Goal: Find specific page/section: Find specific page/section

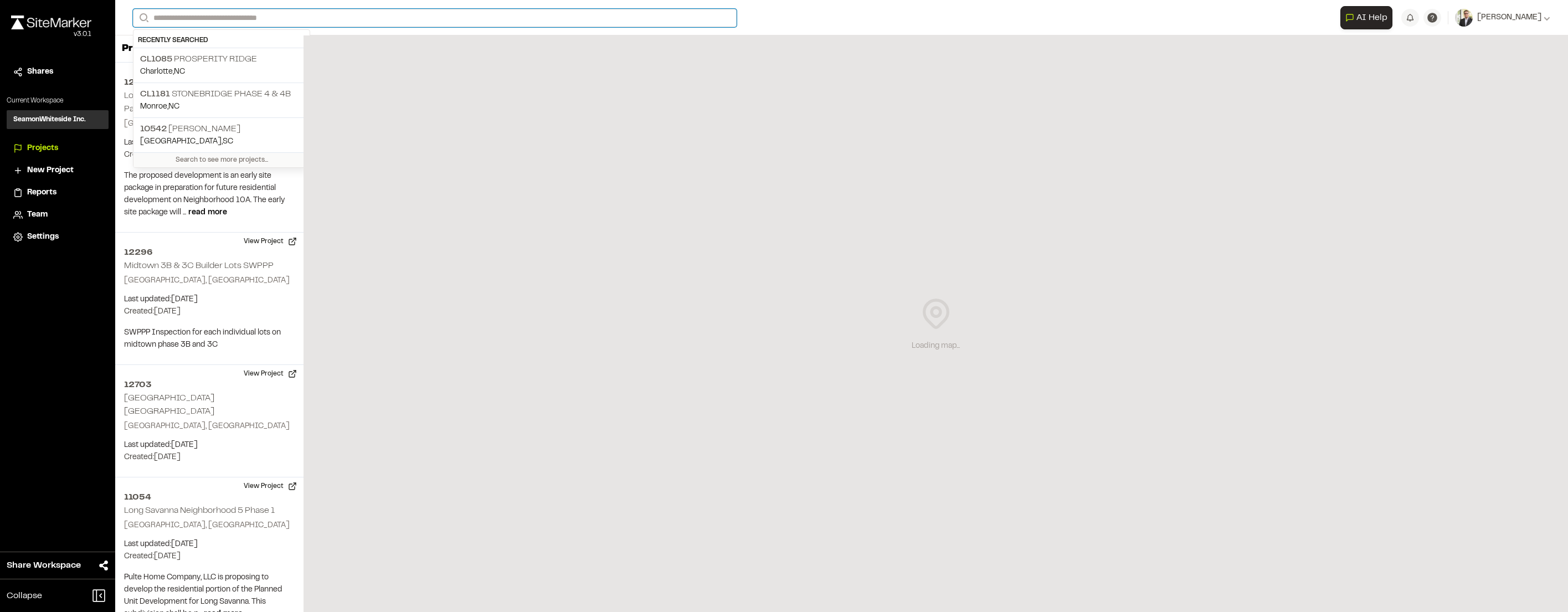
click at [302, 17] on input "Search" at bounding box center [434, 18] width 604 height 18
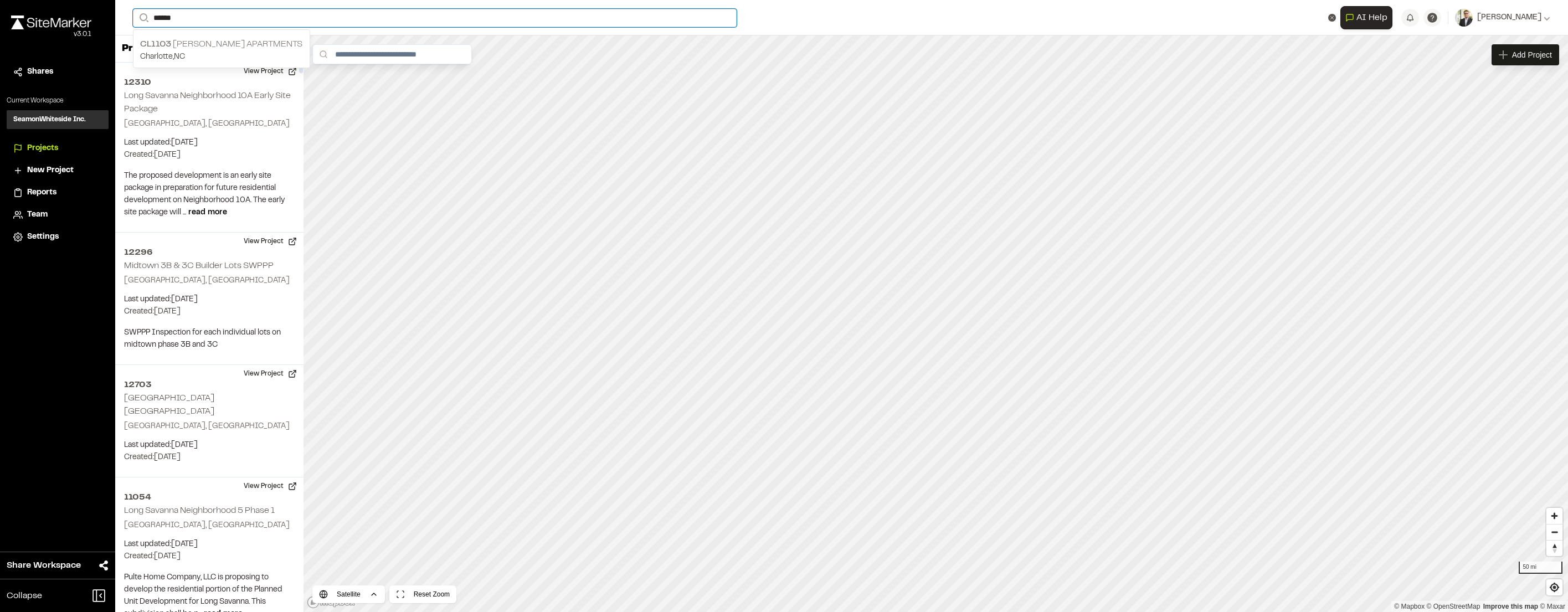
type input "******"
click at [241, 56] on p "[GEOGRAPHIC_DATA] , [GEOGRAPHIC_DATA]" at bounding box center [221, 56] width 163 height 12
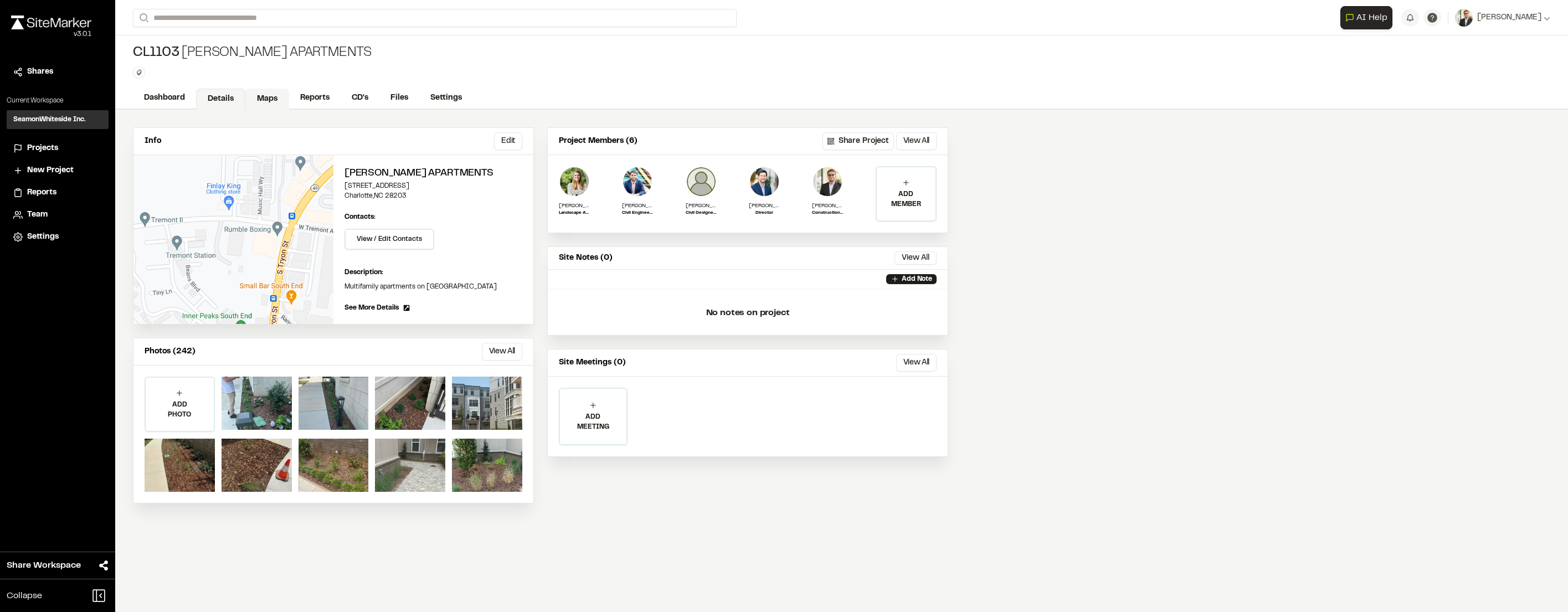
click at [264, 95] on link "Maps" at bounding box center [267, 99] width 44 height 21
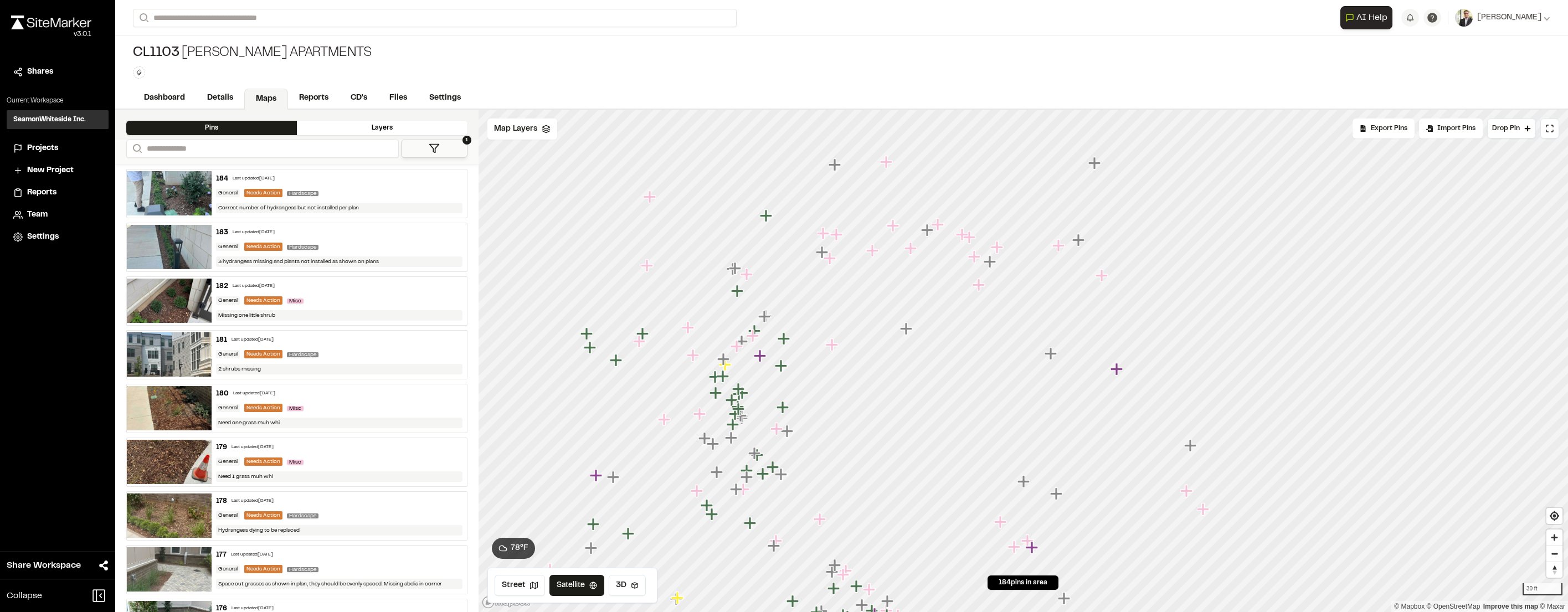
click at [1059, 245] on icon "Map marker" at bounding box center [1058, 245] width 12 height 12
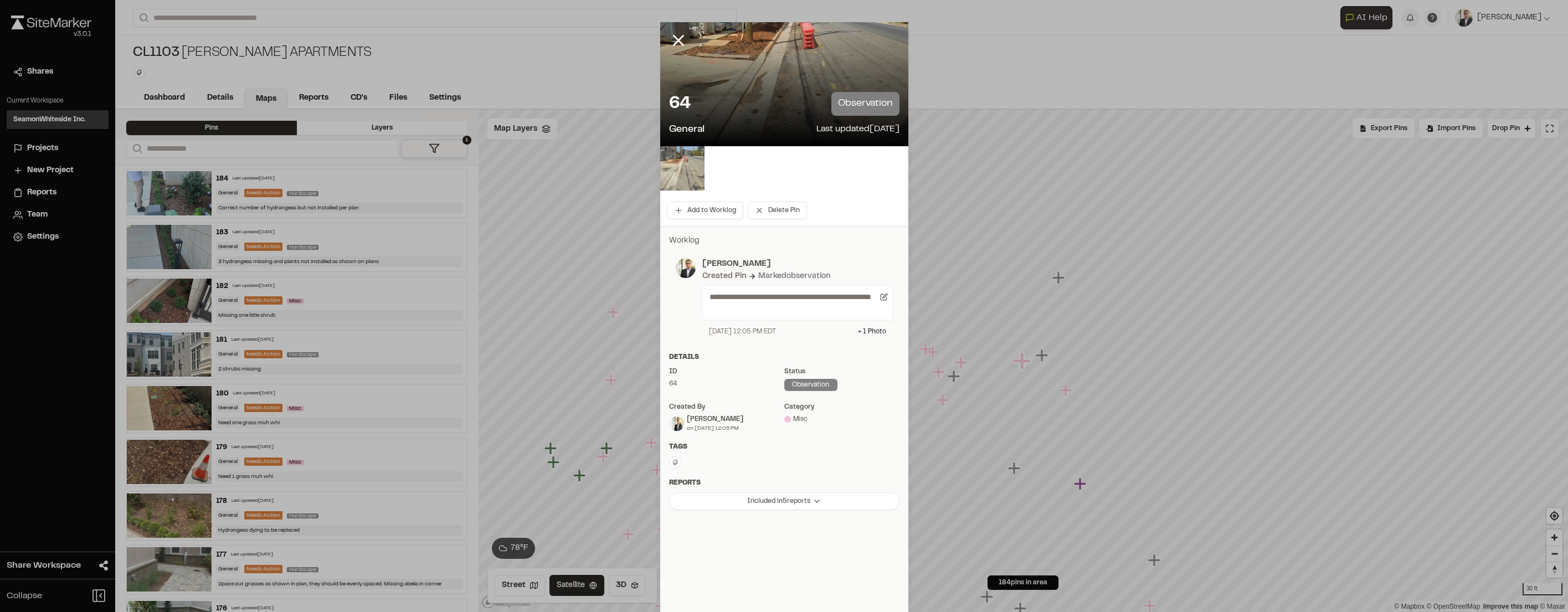
click at [685, 171] on img at bounding box center [682, 168] width 44 height 44
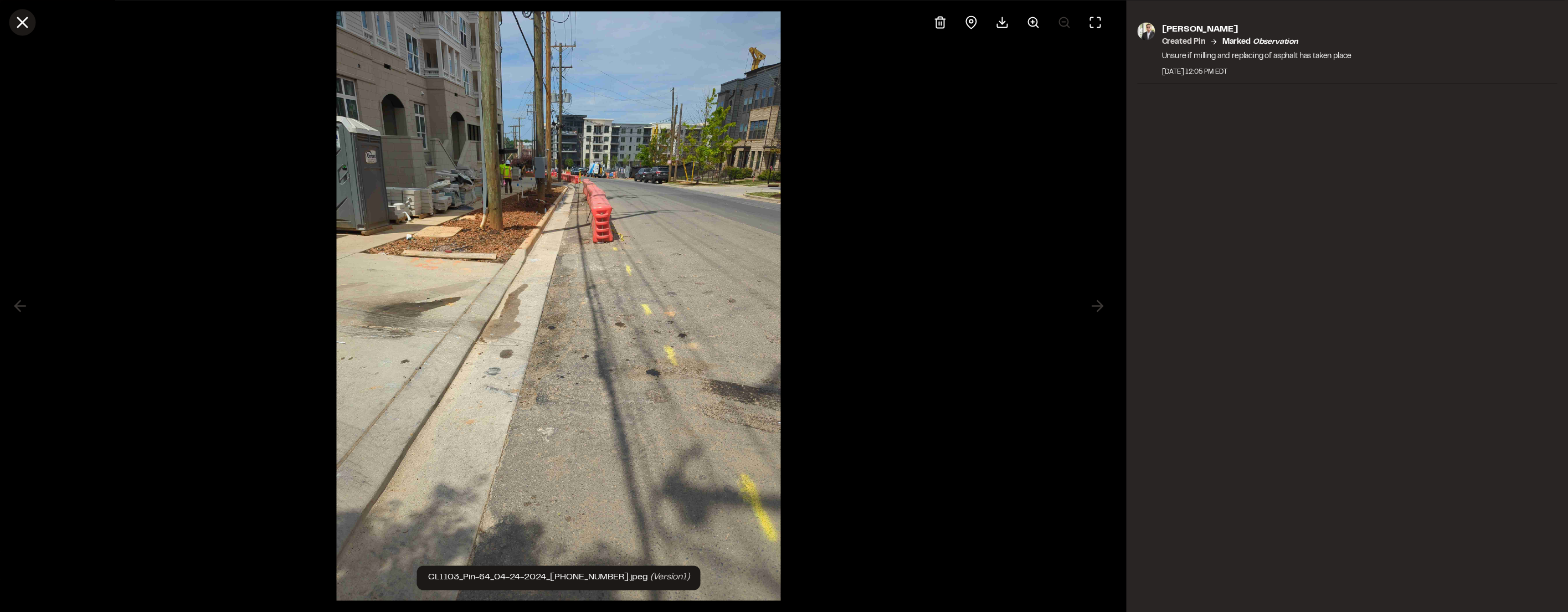
click at [22, 22] on line at bounding box center [22, 22] width 10 height 10
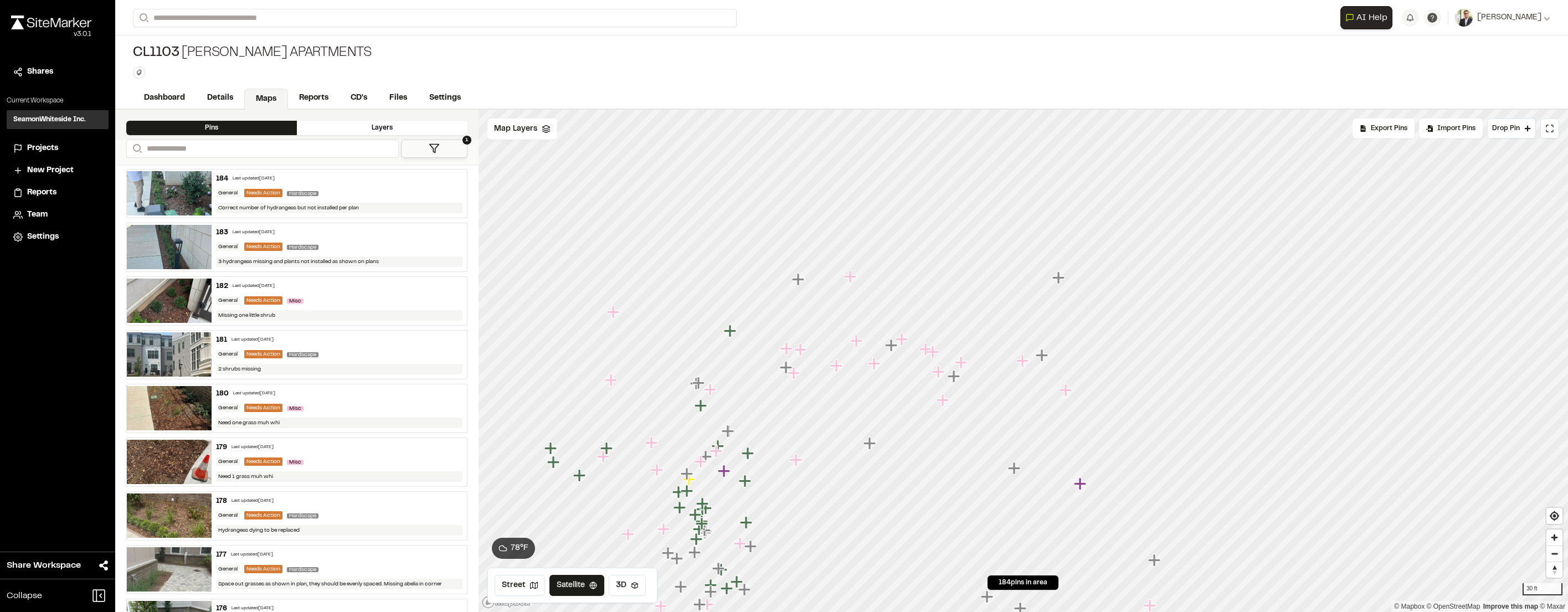
click at [729, 329] on icon "Map marker" at bounding box center [729, 330] width 12 height 12
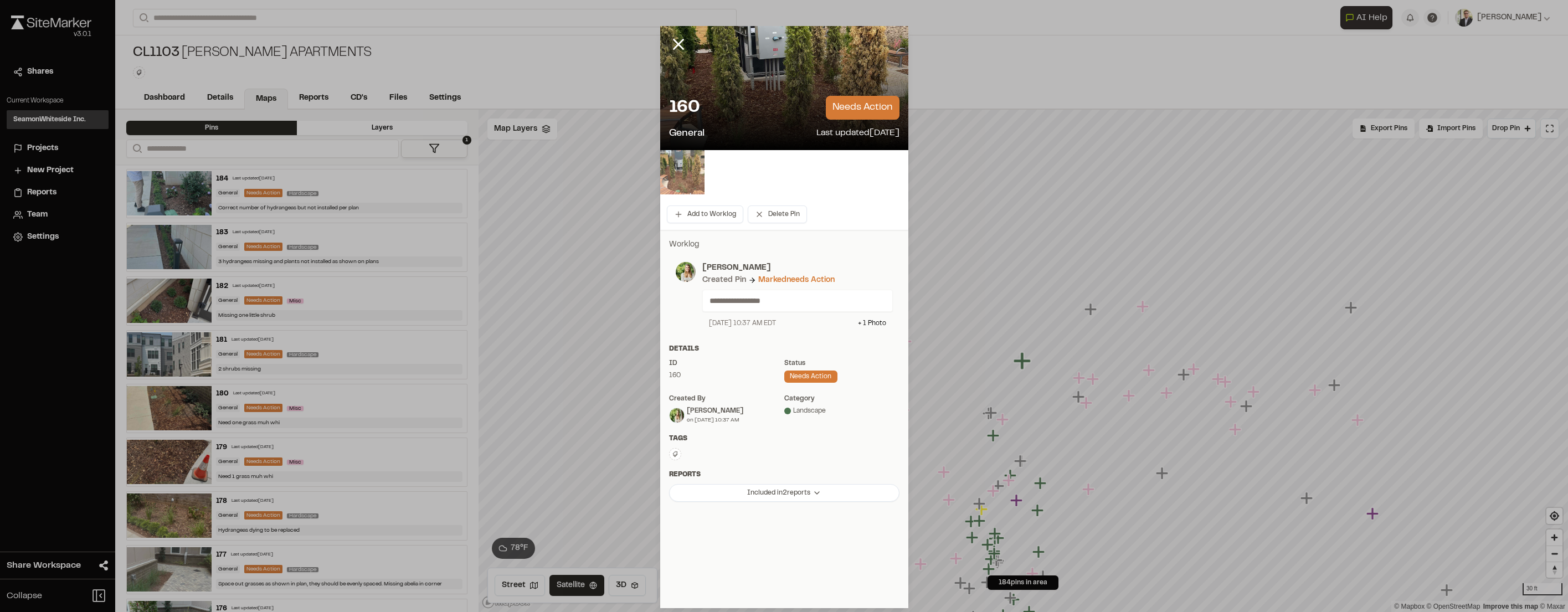
click at [690, 166] on img at bounding box center [682, 172] width 44 height 44
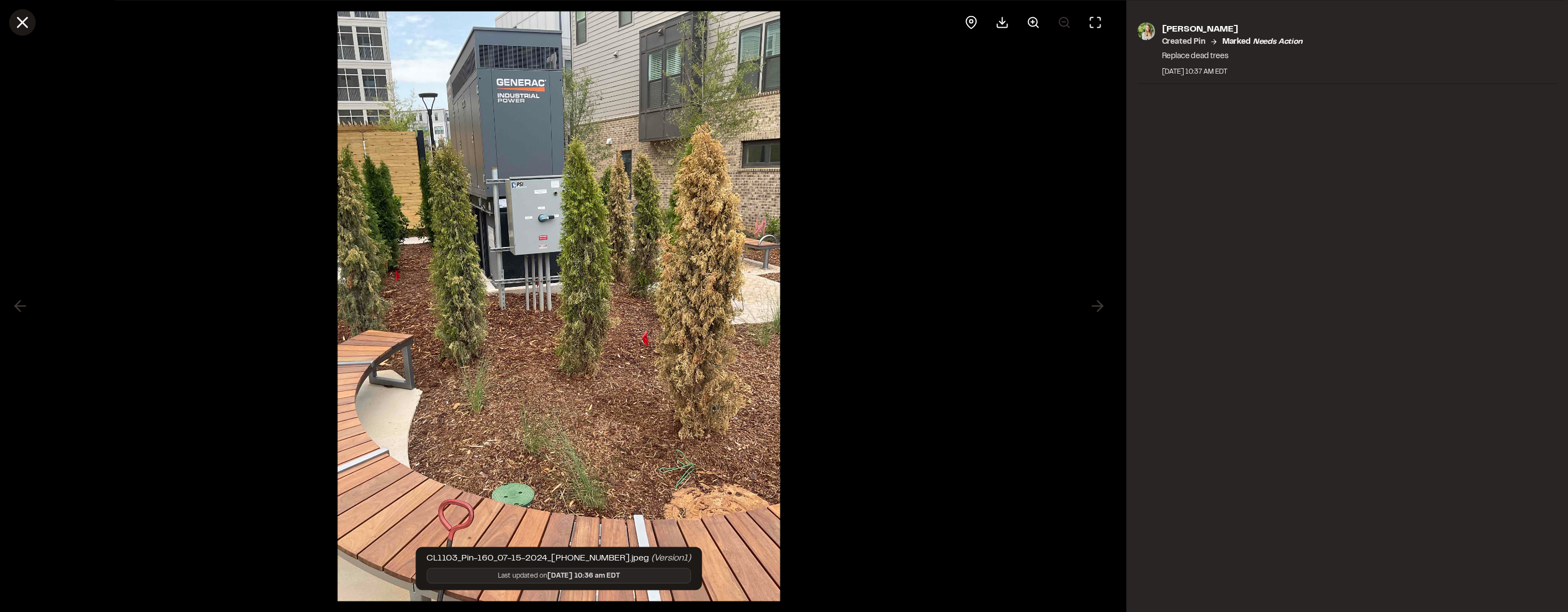
click at [27, 22] on icon at bounding box center [22, 22] width 19 height 19
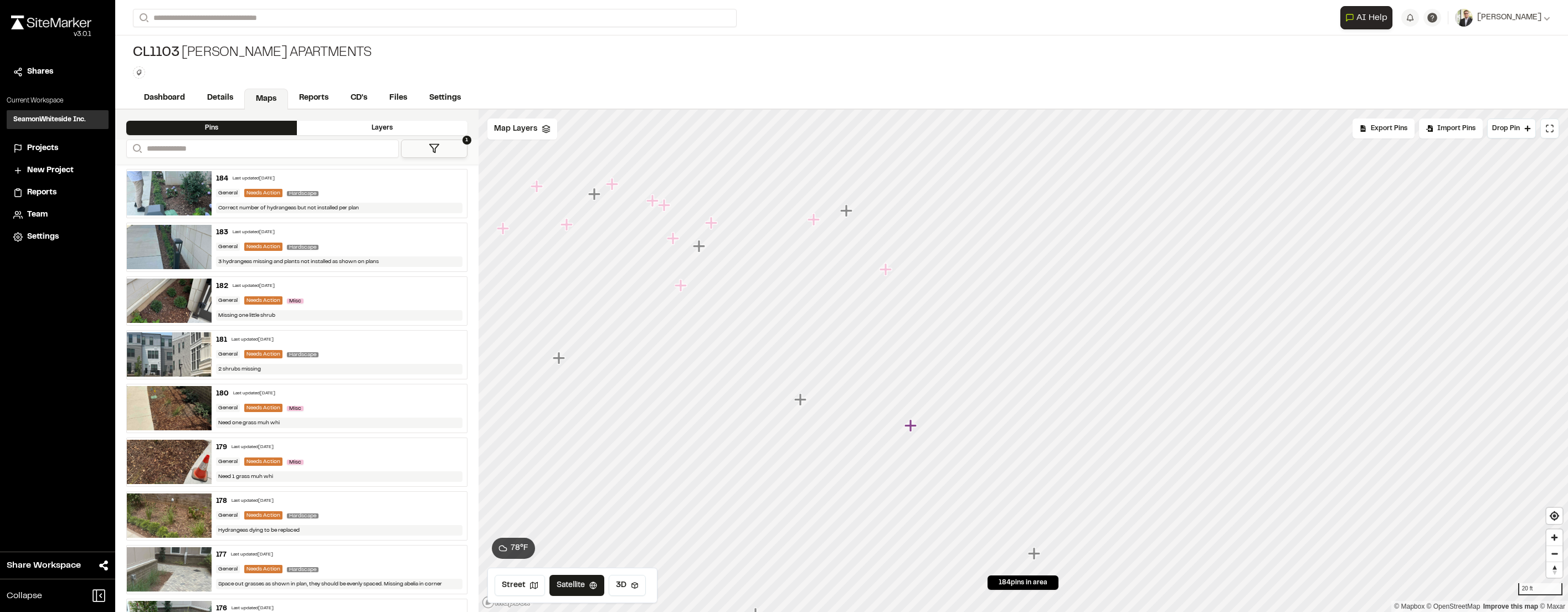
click at [849, 208] on icon "Map marker" at bounding box center [848, 211] width 14 height 14
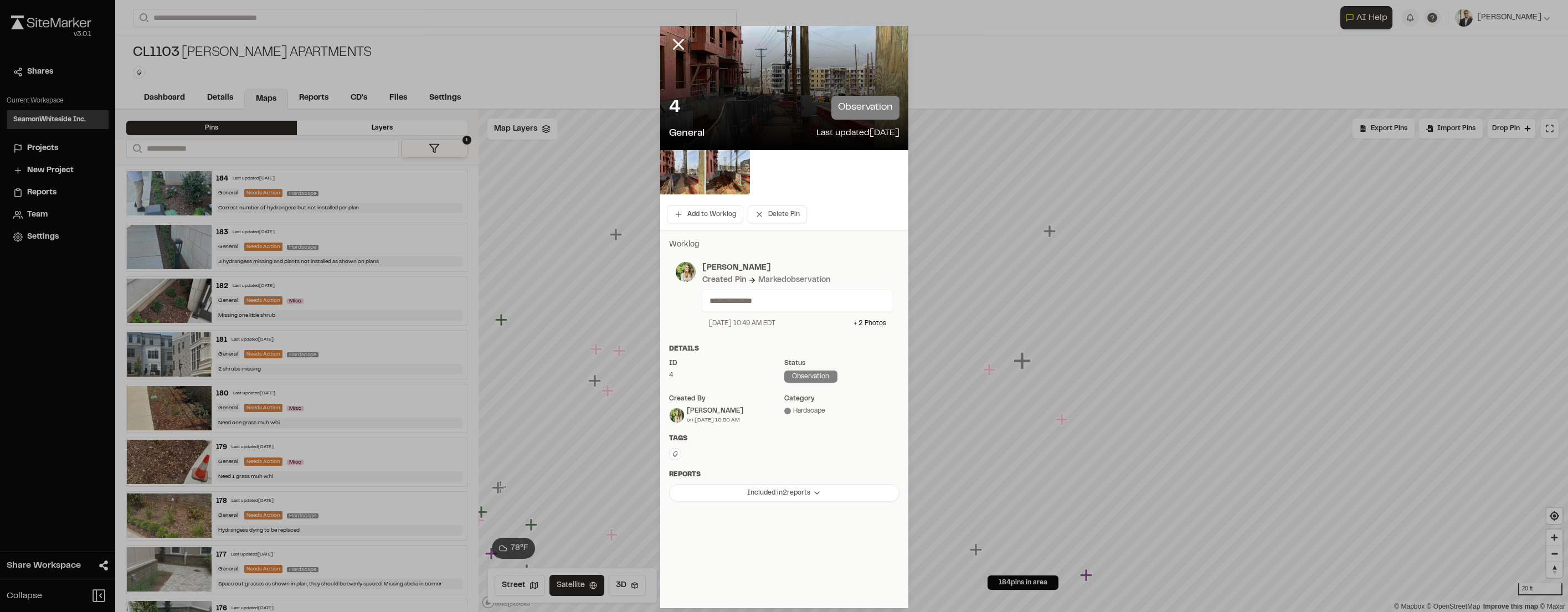
click at [679, 44] on icon at bounding box center [678, 44] width 19 height 19
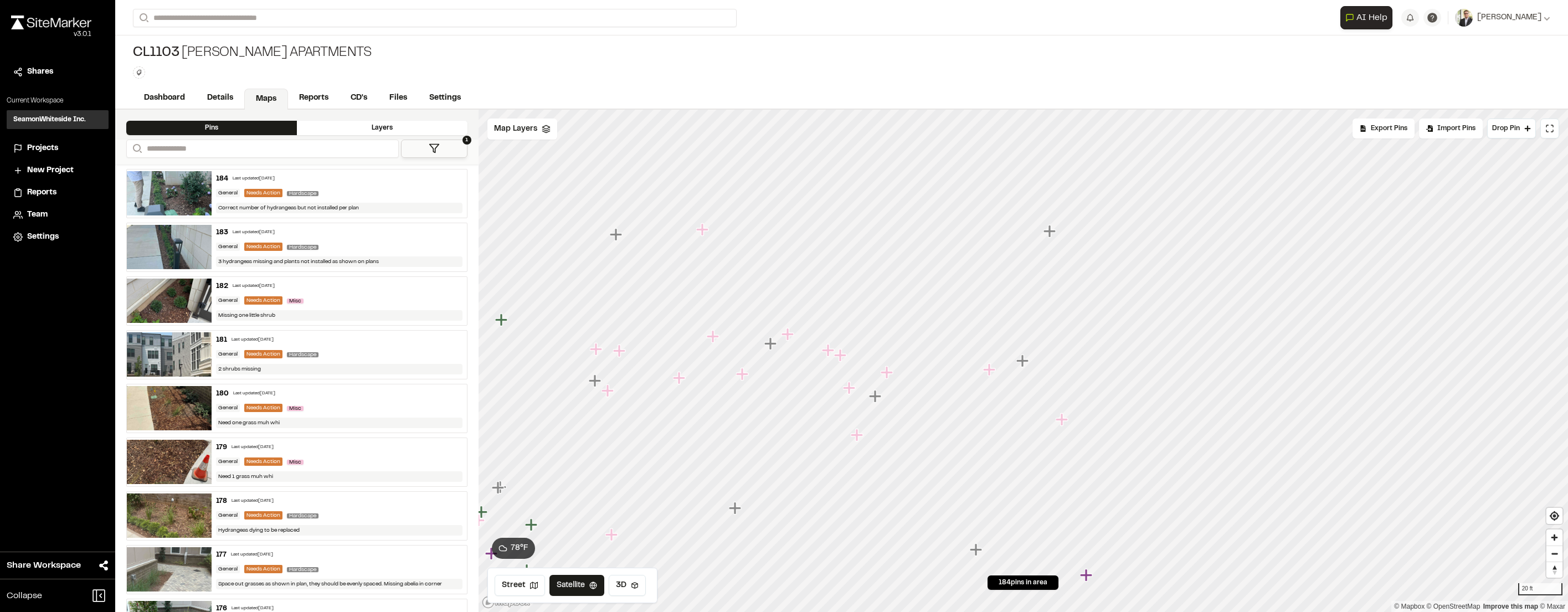
click at [971, 554] on icon "Map marker" at bounding box center [977, 550] width 14 height 14
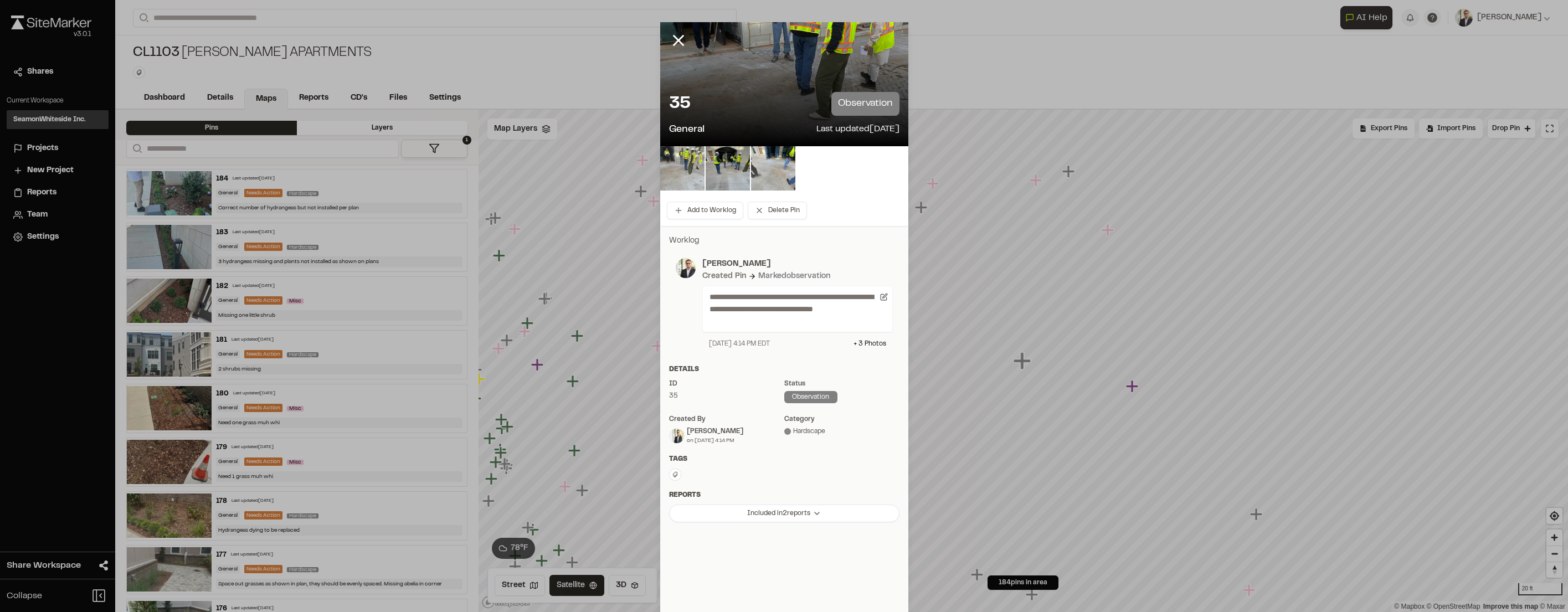
click at [679, 162] on img at bounding box center [682, 168] width 44 height 44
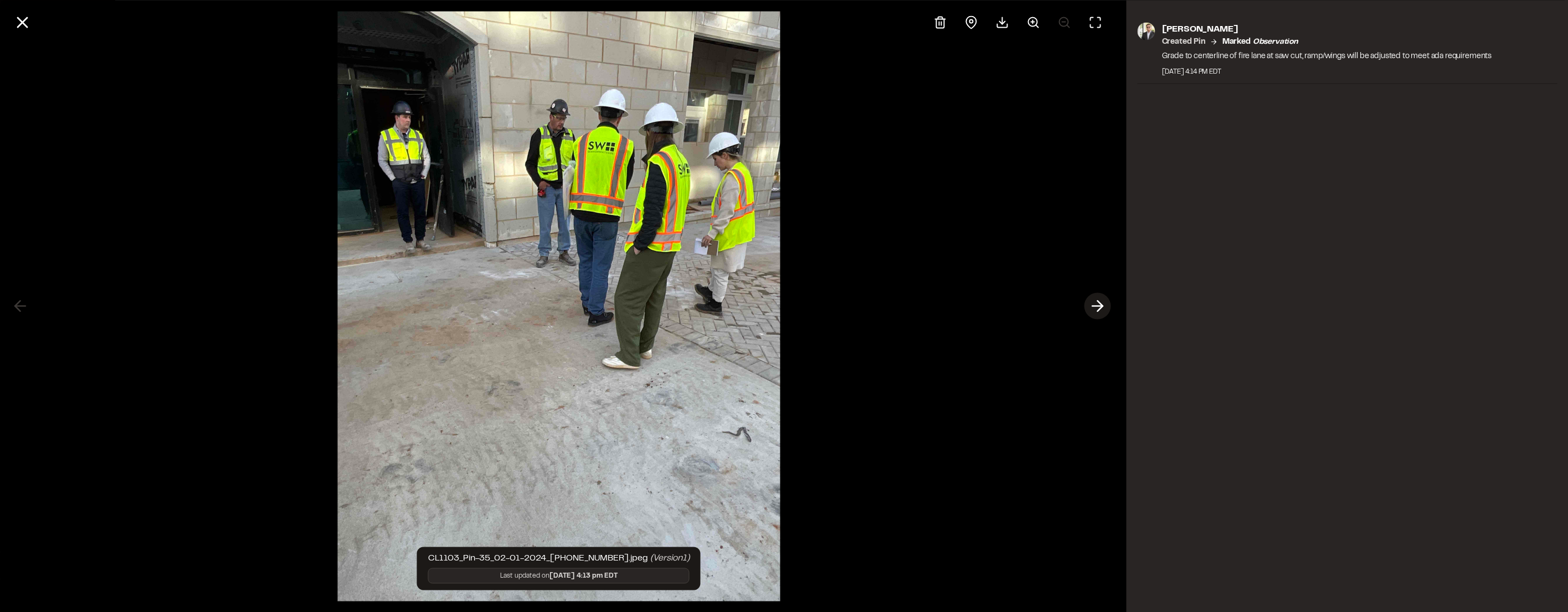
click at [1098, 303] on icon at bounding box center [1098, 306] width 18 height 19
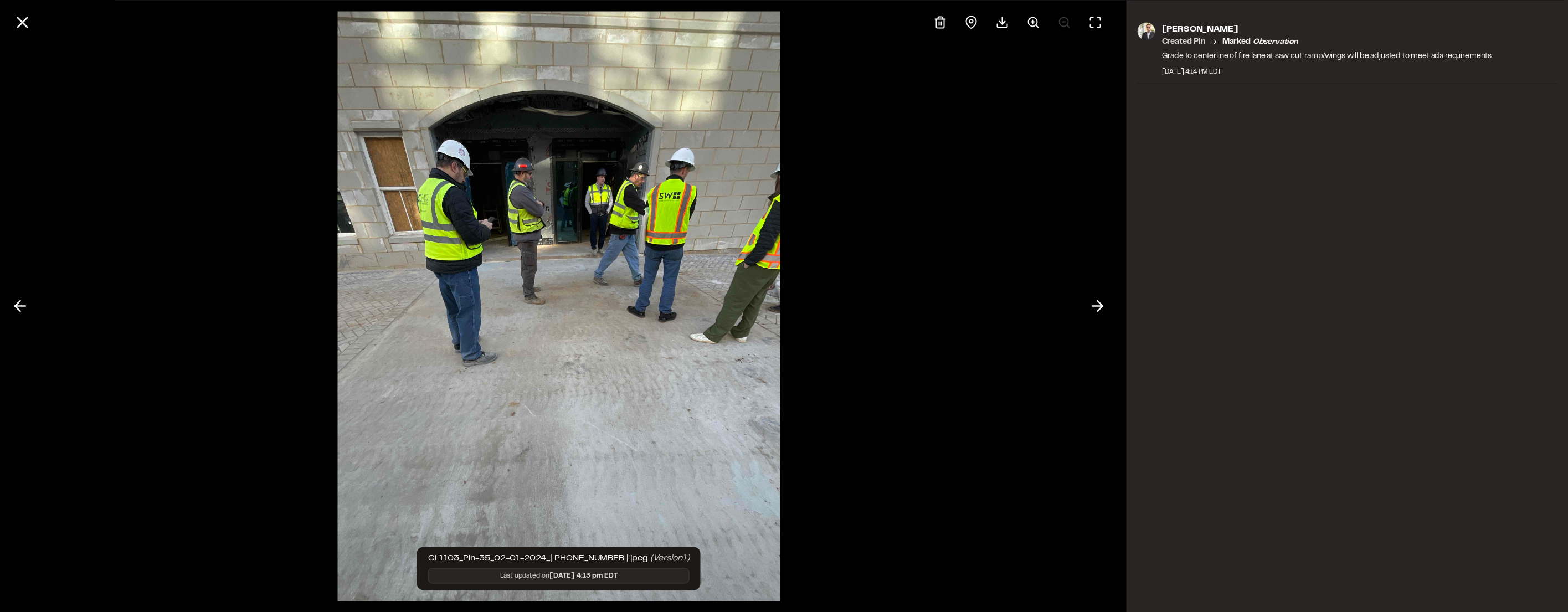
click at [1096, 303] on icon at bounding box center [1098, 306] width 18 height 19
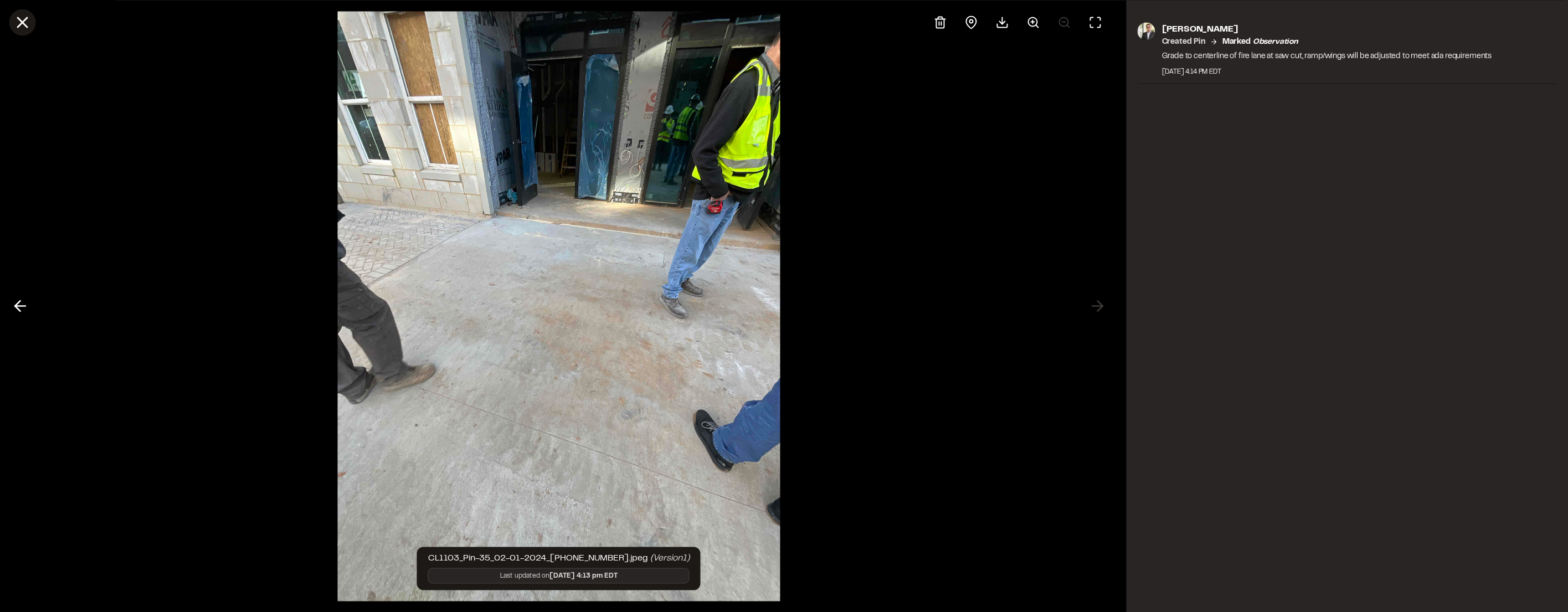
click at [31, 19] on button at bounding box center [22, 22] width 26 height 26
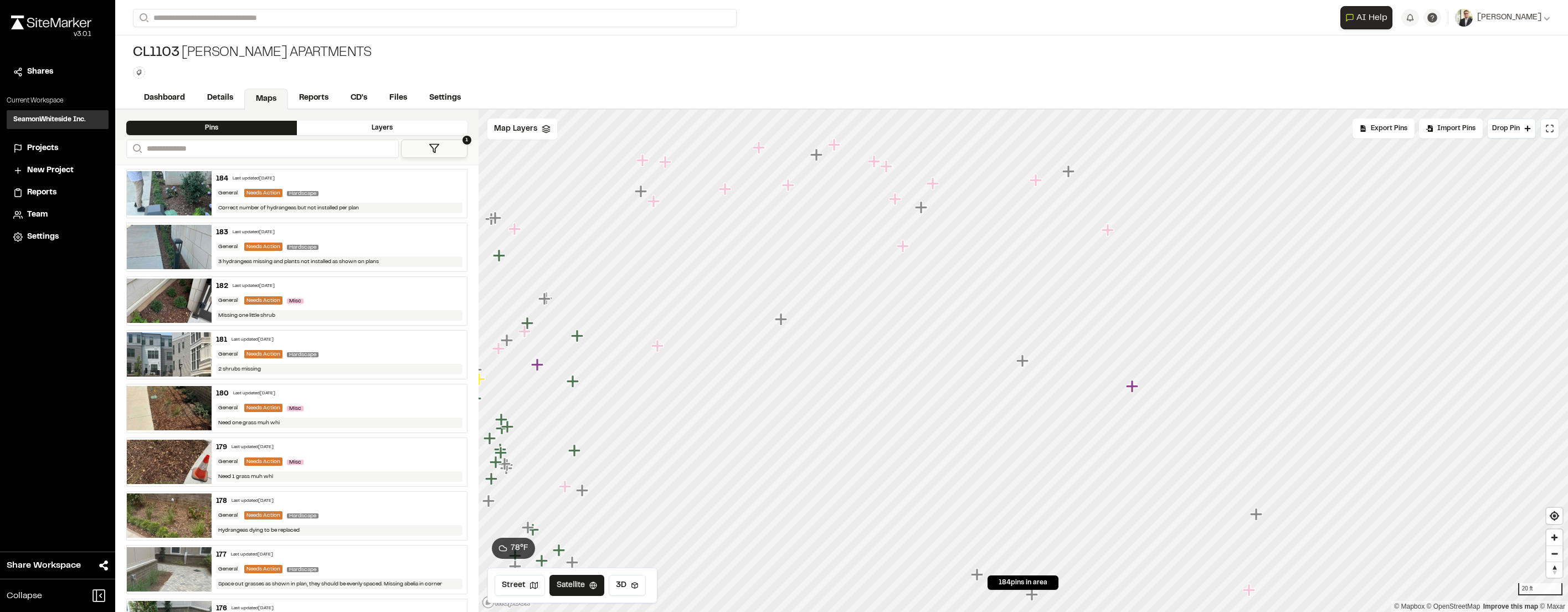
click at [729, 189] on icon "Map marker" at bounding box center [725, 189] width 12 height 12
click at [811, 400] on icon "Map marker" at bounding box center [812, 400] width 12 height 12
click at [1023, 361] on icon "Map marker" at bounding box center [1022, 360] width 12 height 12
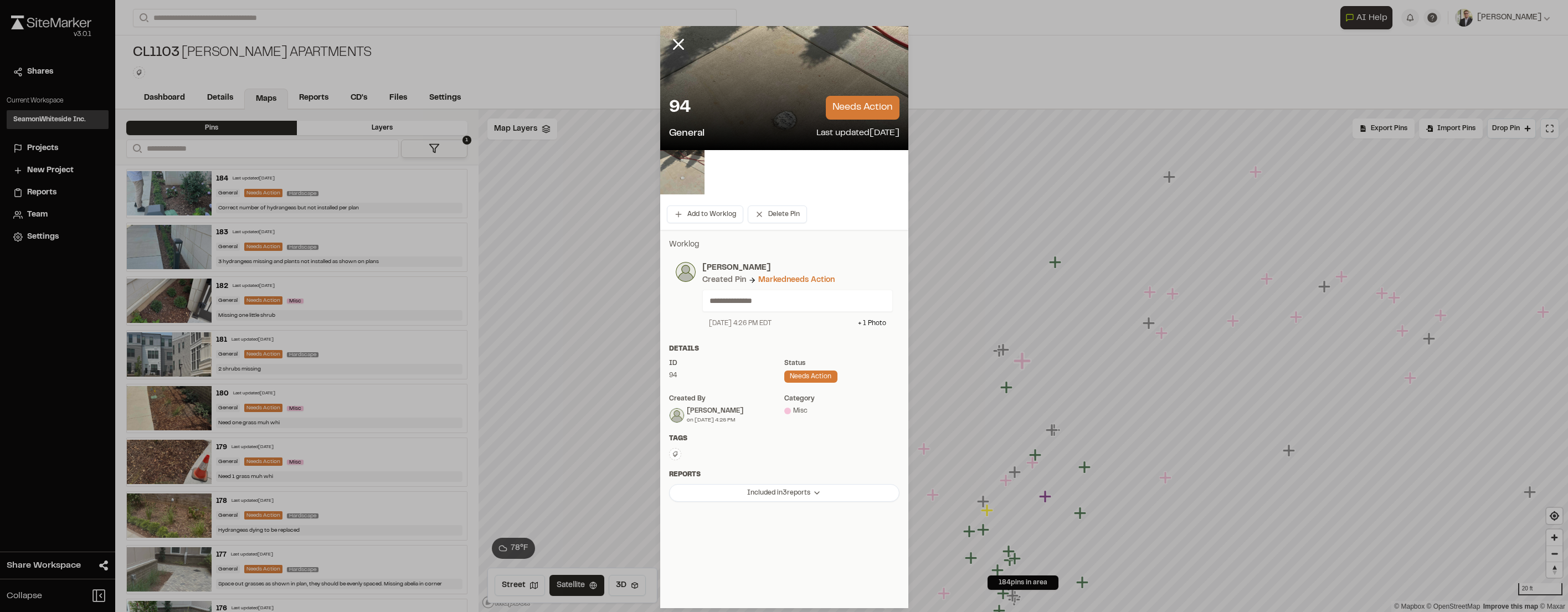
click at [679, 172] on img at bounding box center [682, 172] width 44 height 44
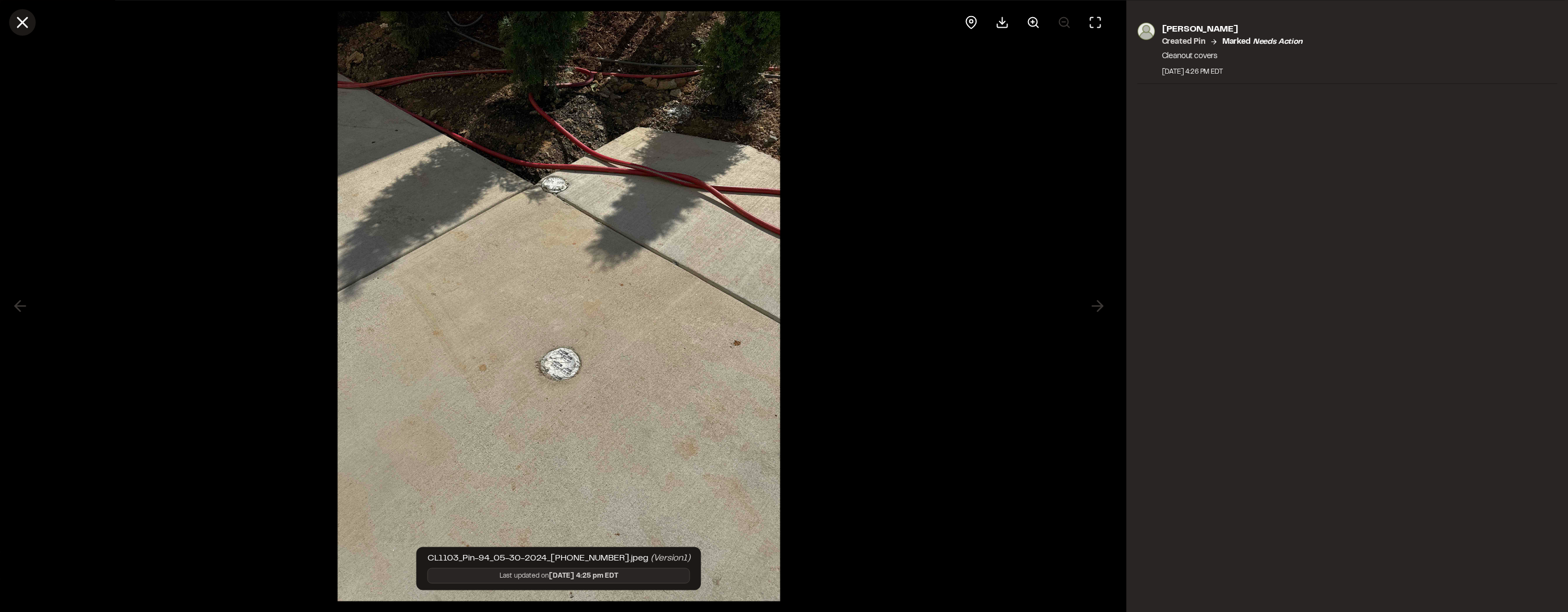
click at [22, 15] on icon at bounding box center [22, 22] width 19 height 19
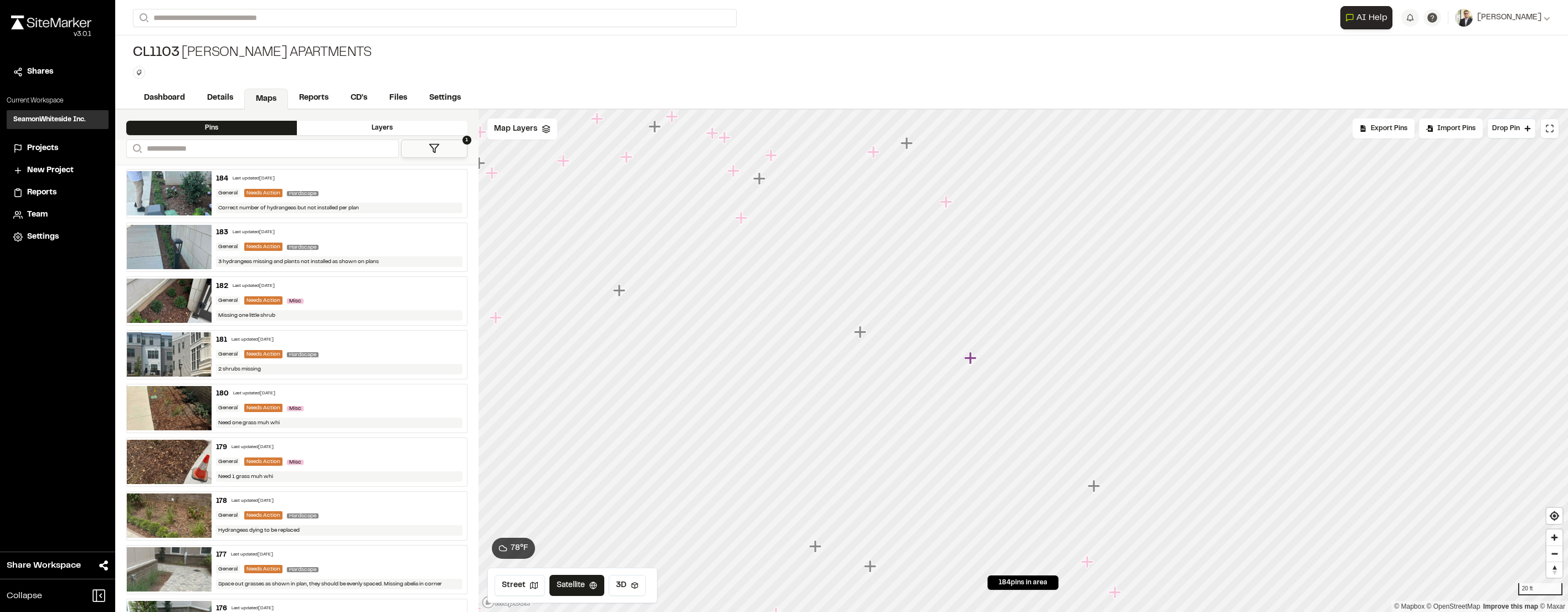
click at [875, 151] on icon "Map marker" at bounding box center [873, 151] width 12 height 12
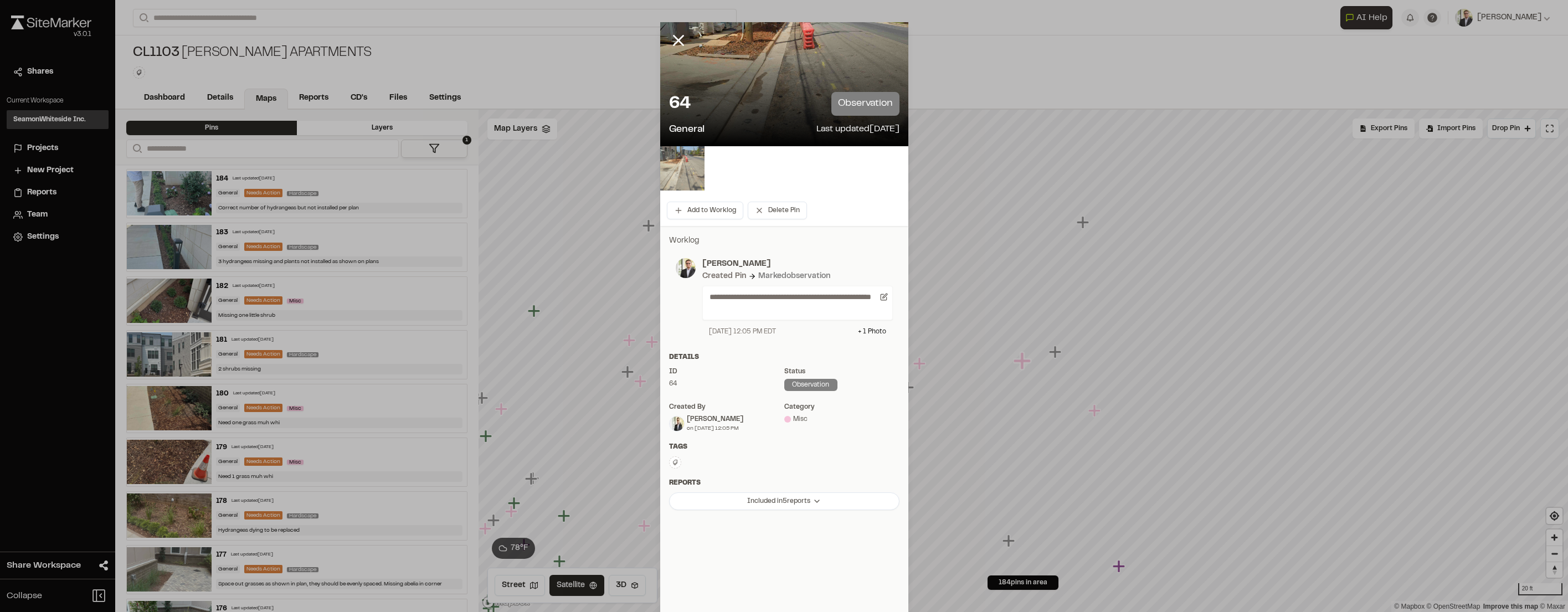
click at [691, 165] on img at bounding box center [682, 168] width 44 height 44
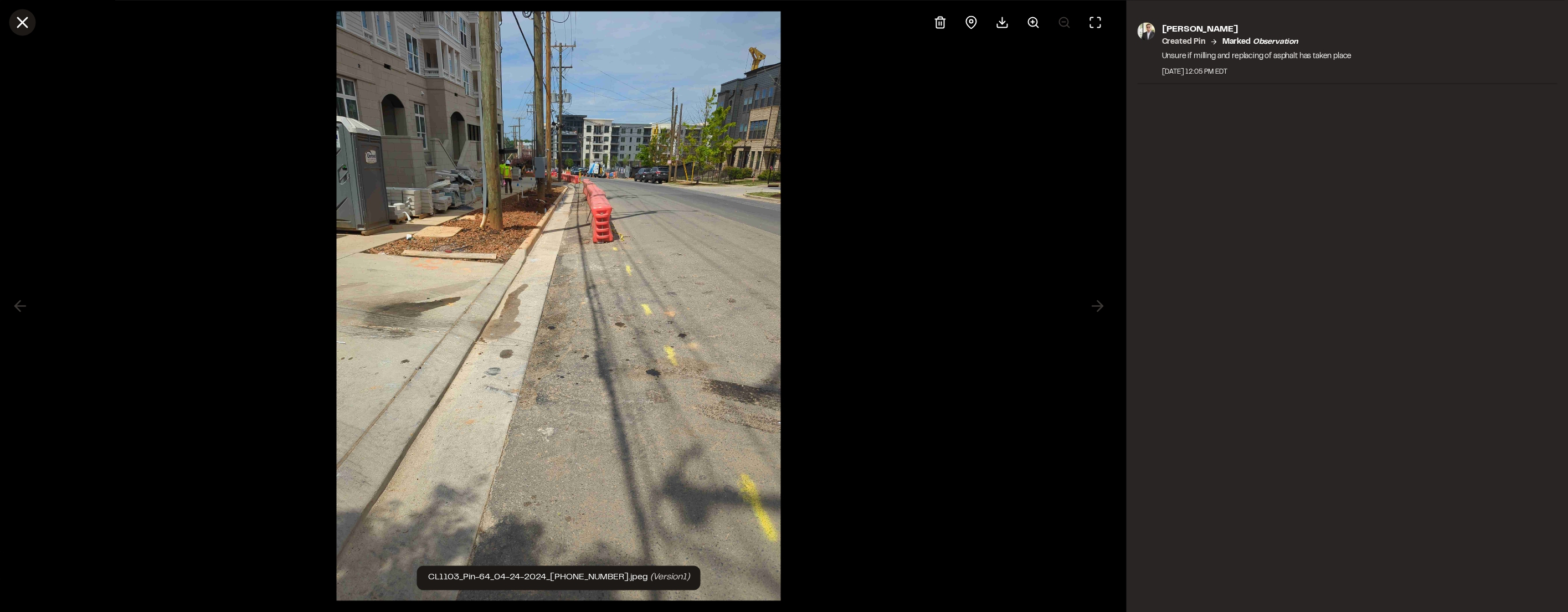
click at [21, 21] on line at bounding box center [22, 22] width 10 height 10
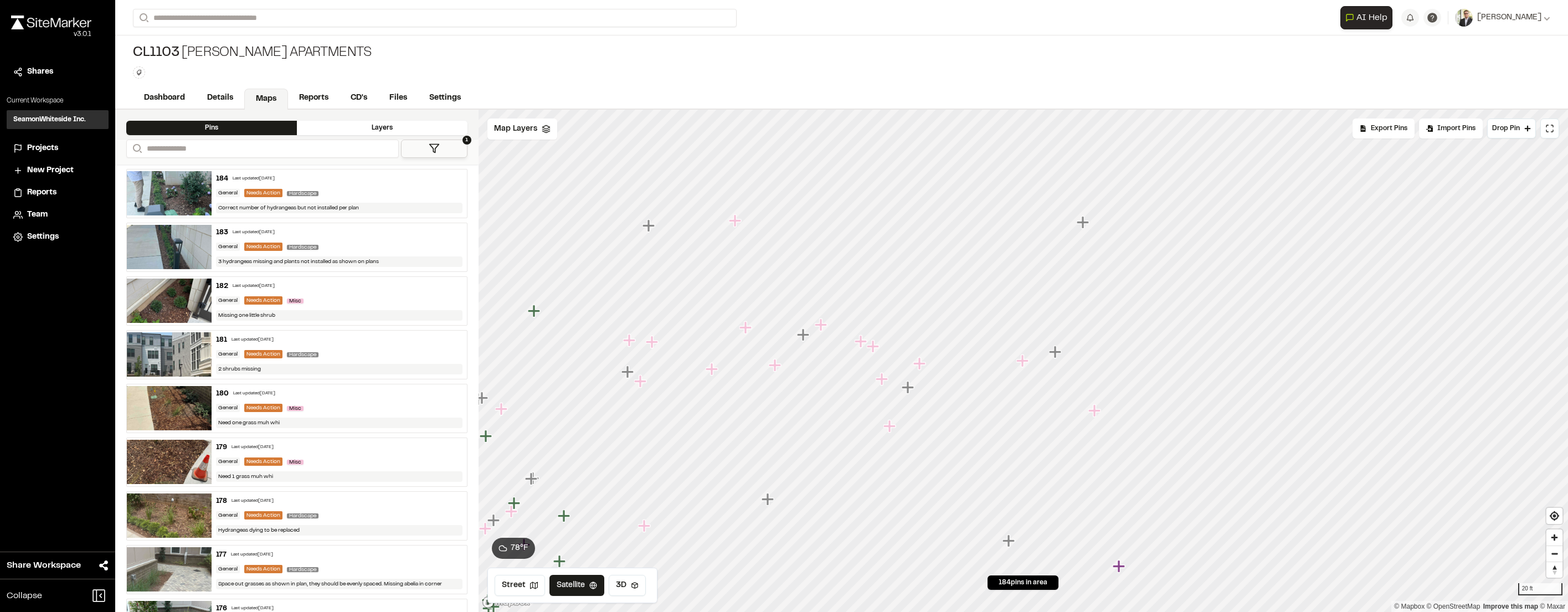
click at [892, 425] on icon "Map marker" at bounding box center [889, 425] width 12 height 12
click at [1250, 498] on icon "Map marker" at bounding box center [1252, 500] width 12 height 12
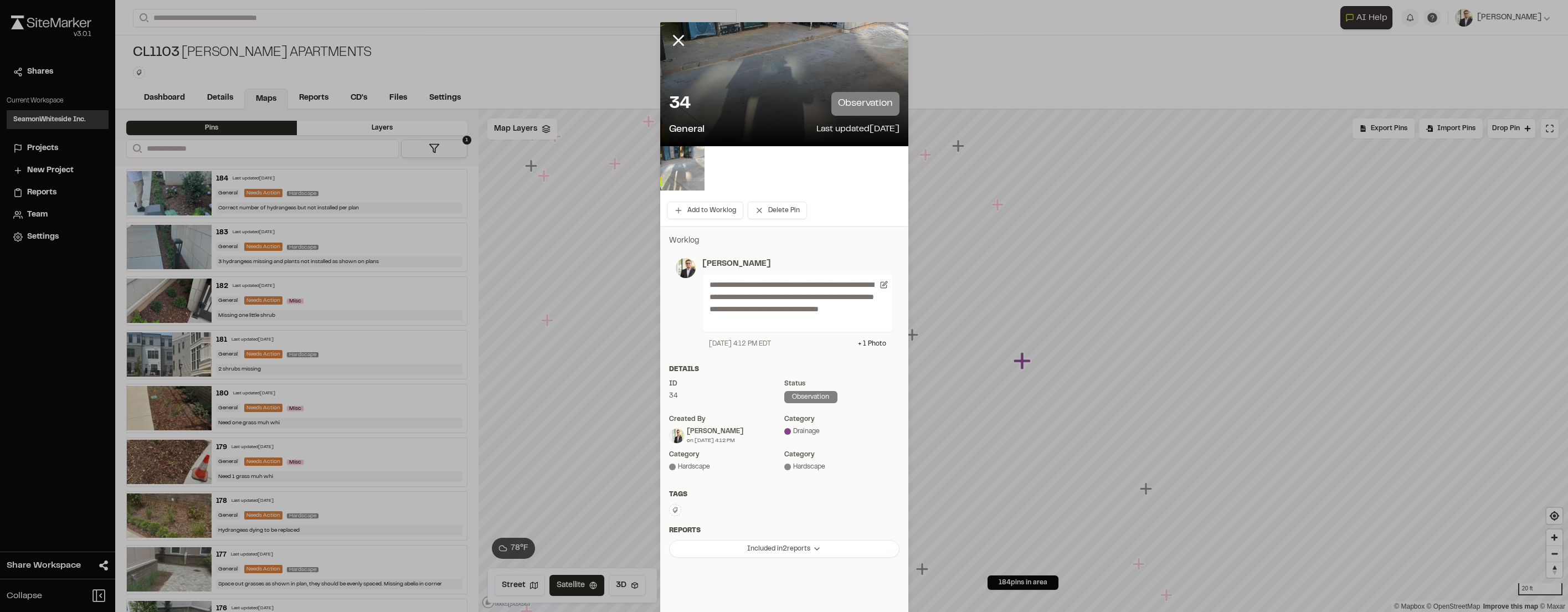
click at [683, 169] on img at bounding box center [682, 168] width 44 height 44
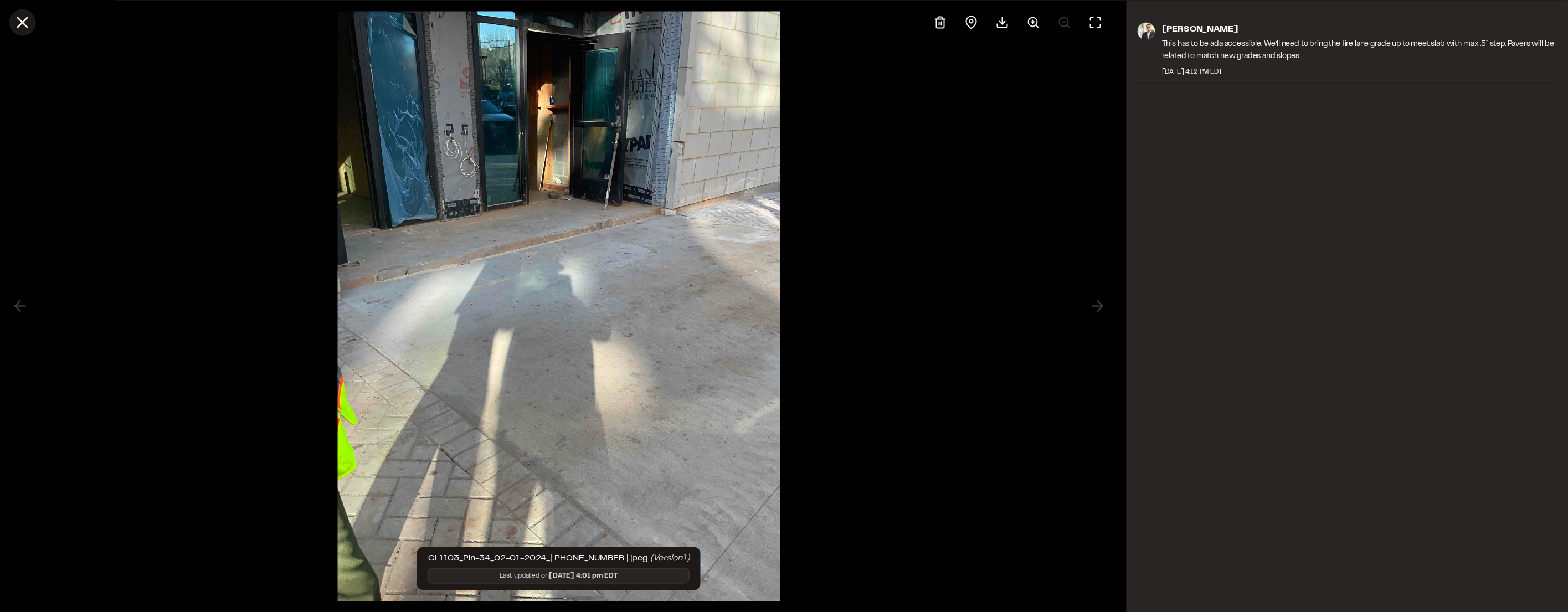
click at [21, 29] on icon at bounding box center [22, 22] width 19 height 19
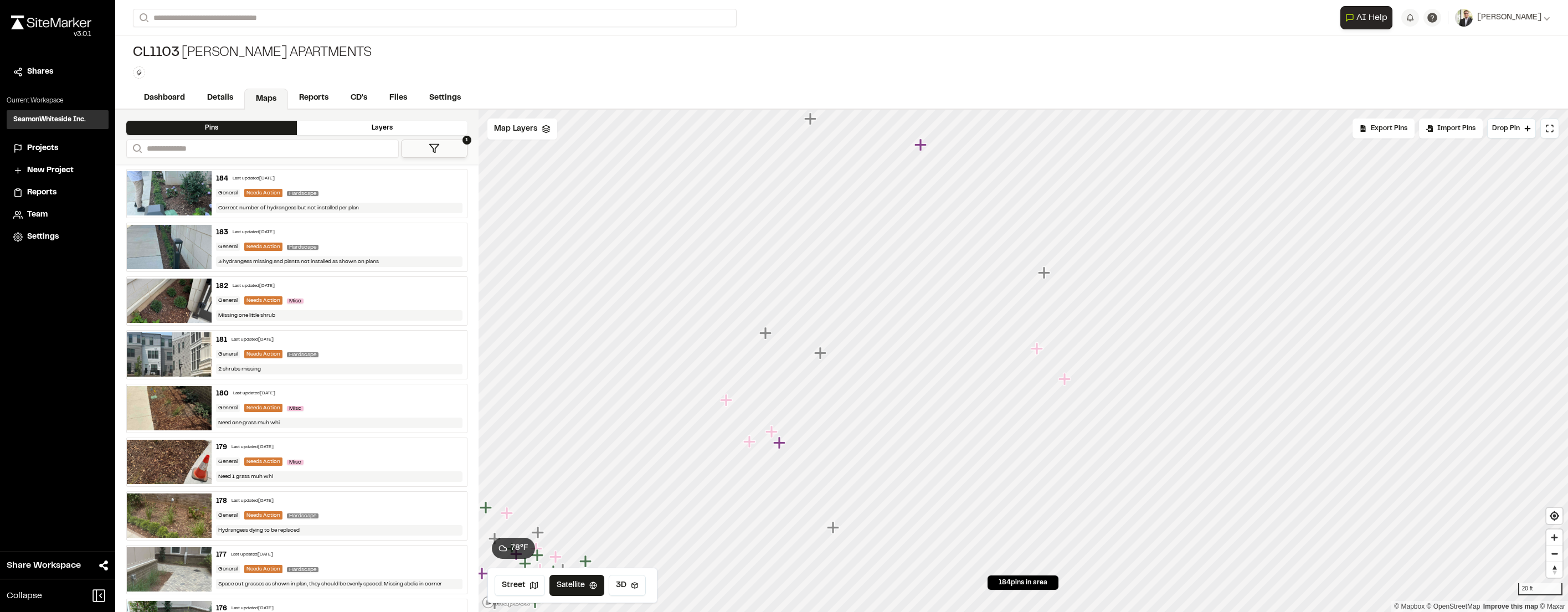
click at [766, 335] on icon "Map marker" at bounding box center [765, 332] width 12 height 12
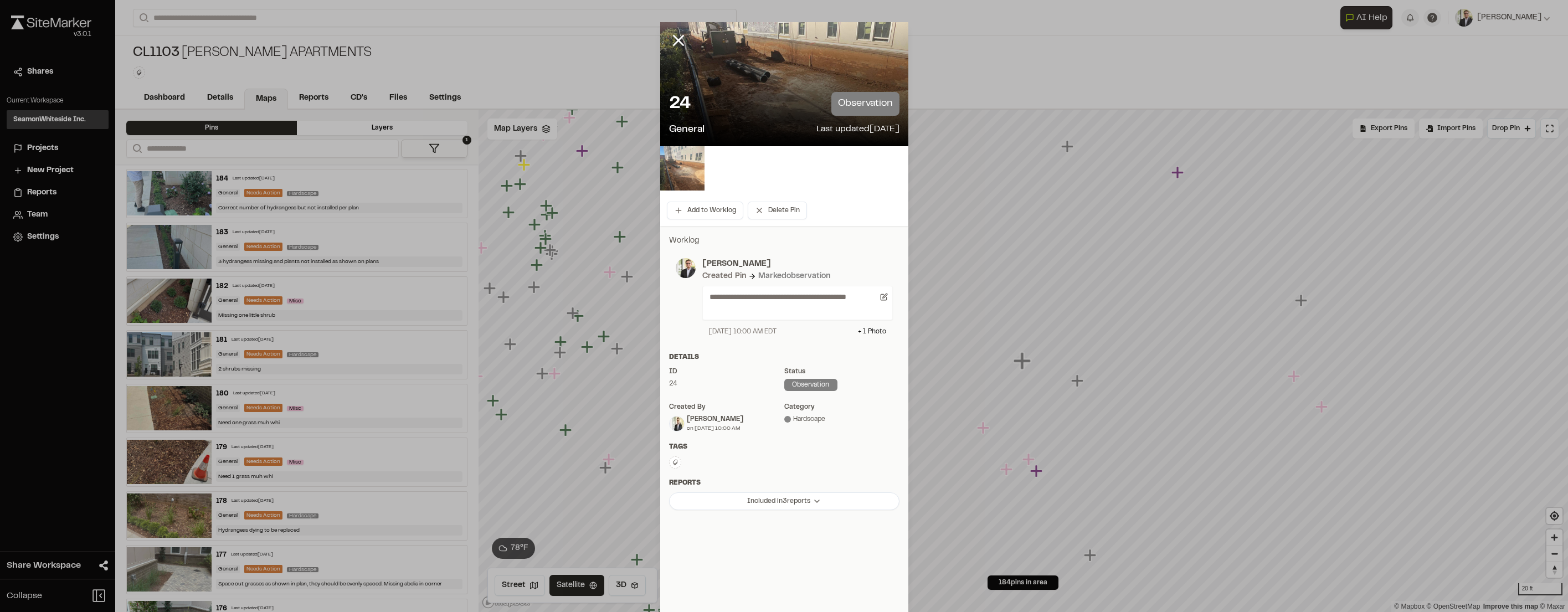
click at [696, 178] on img at bounding box center [682, 168] width 44 height 44
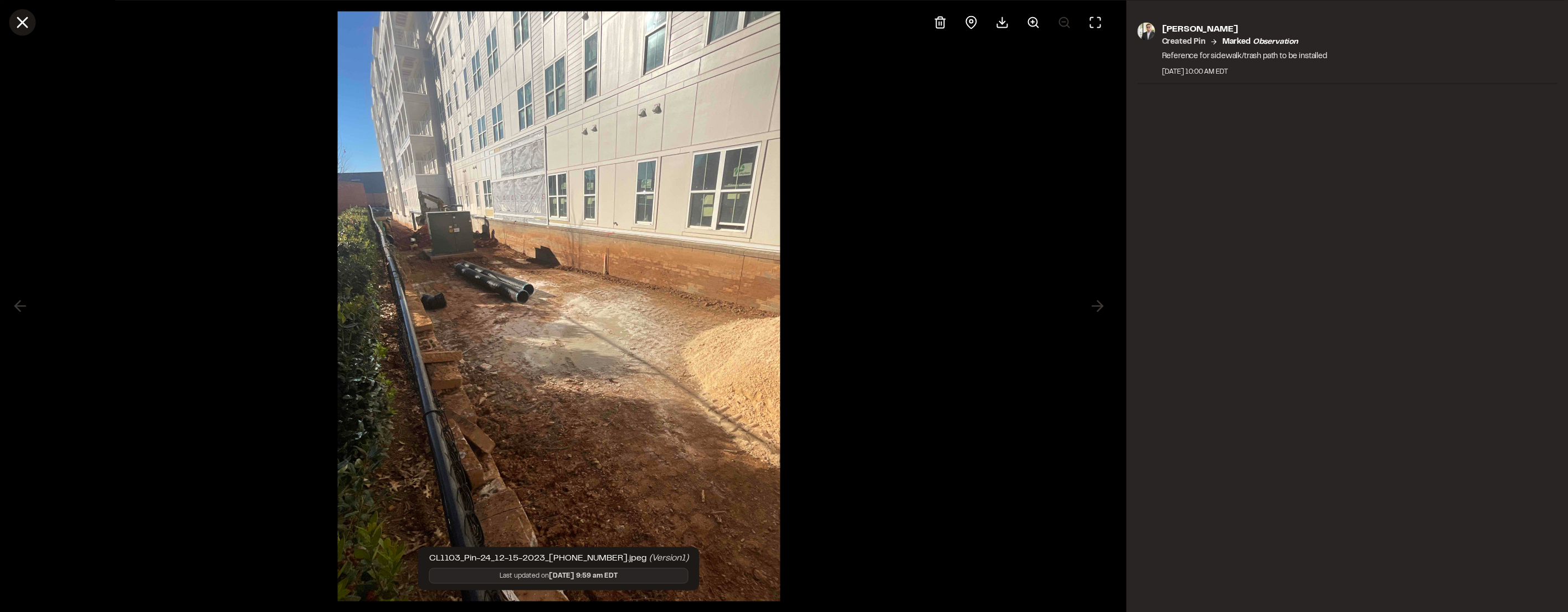
click at [28, 22] on icon at bounding box center [22, 22] width 19 height 19
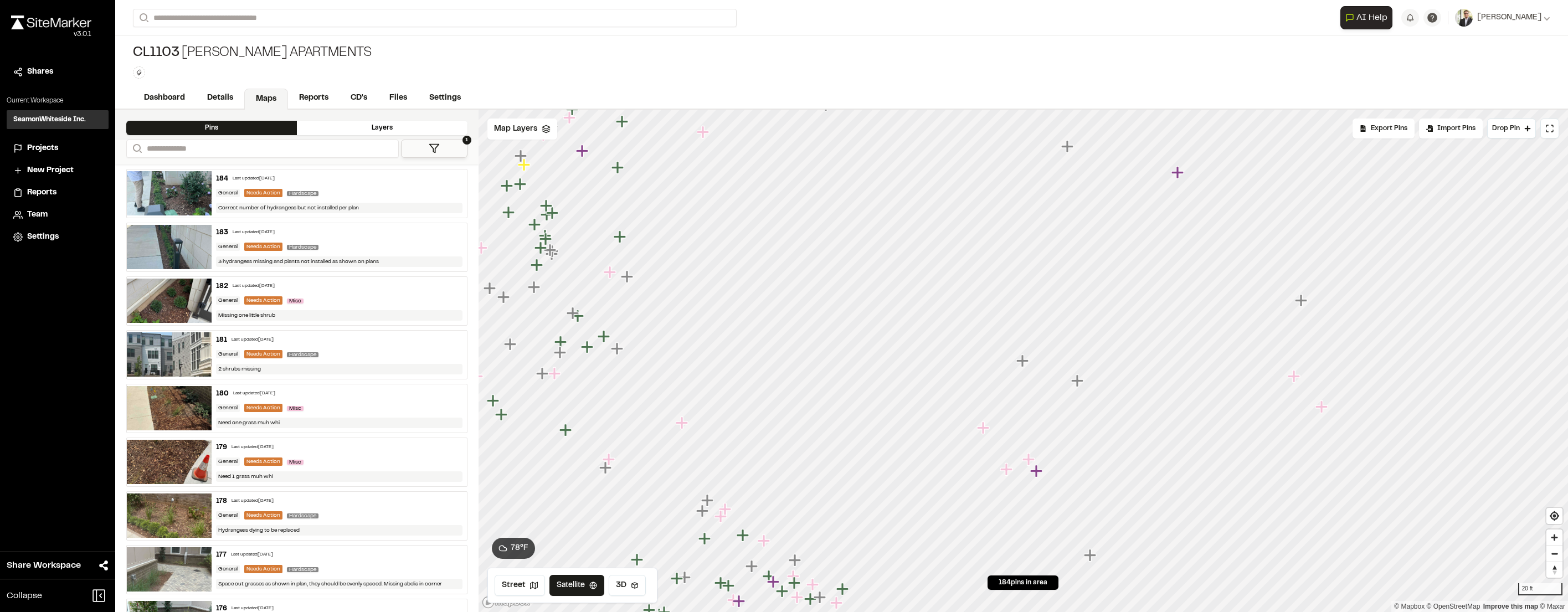
click at [1080, 379] on icon "Map marker" at bounding box center [1077, 380] width 12 height 12
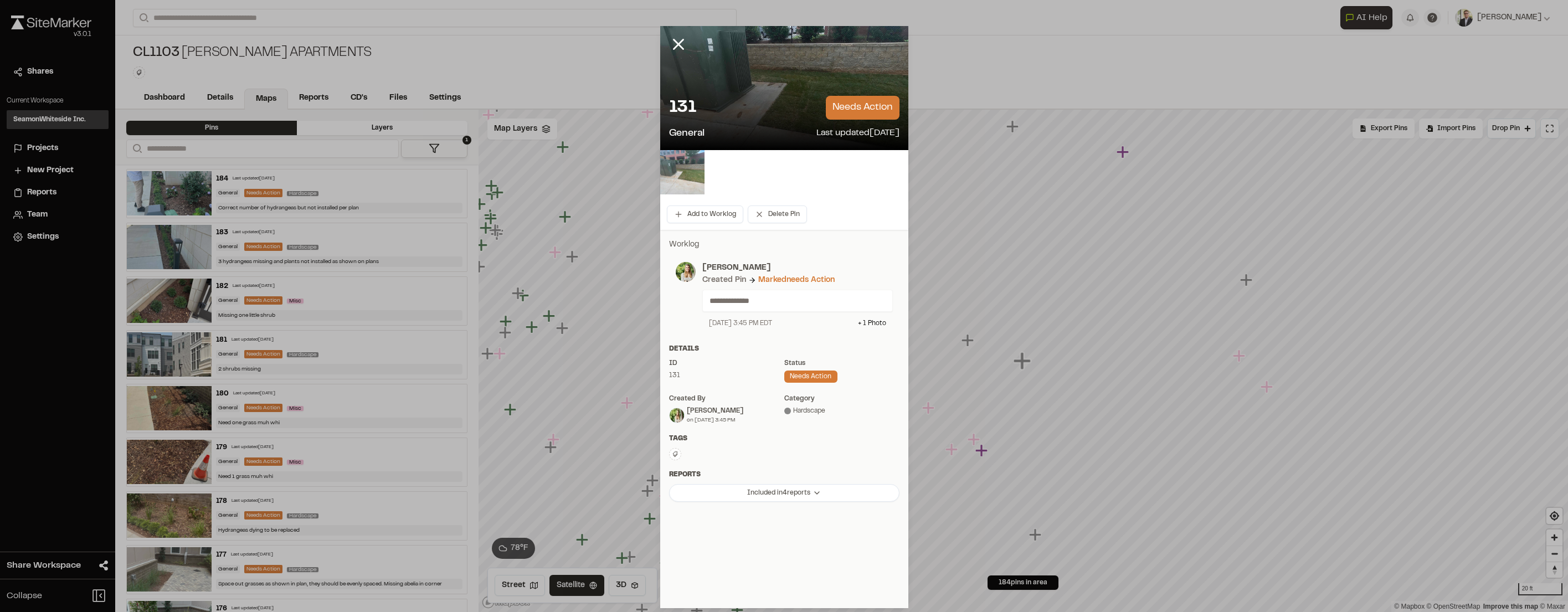
click at [678, 165] on img at bounding box center [682, 172] width 44 height 44
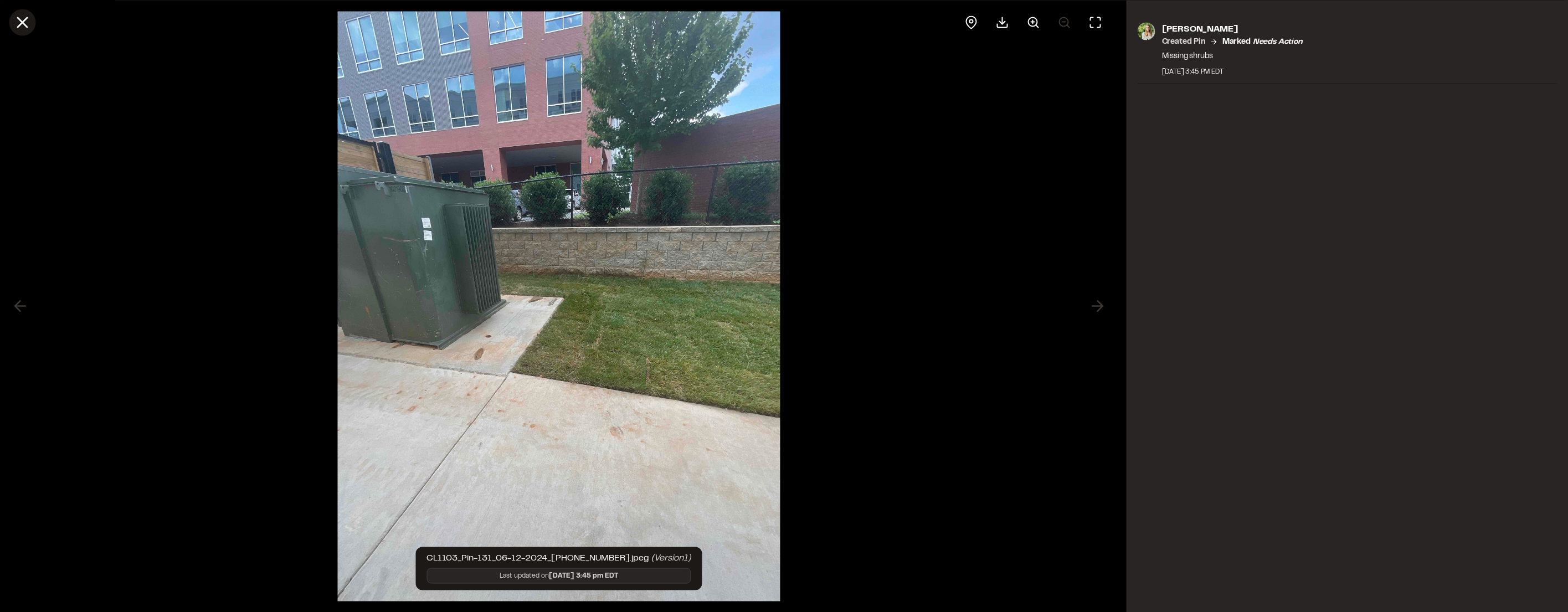
click at [26, 21] on icon at bounding box center [22, 22] width 19 height 19
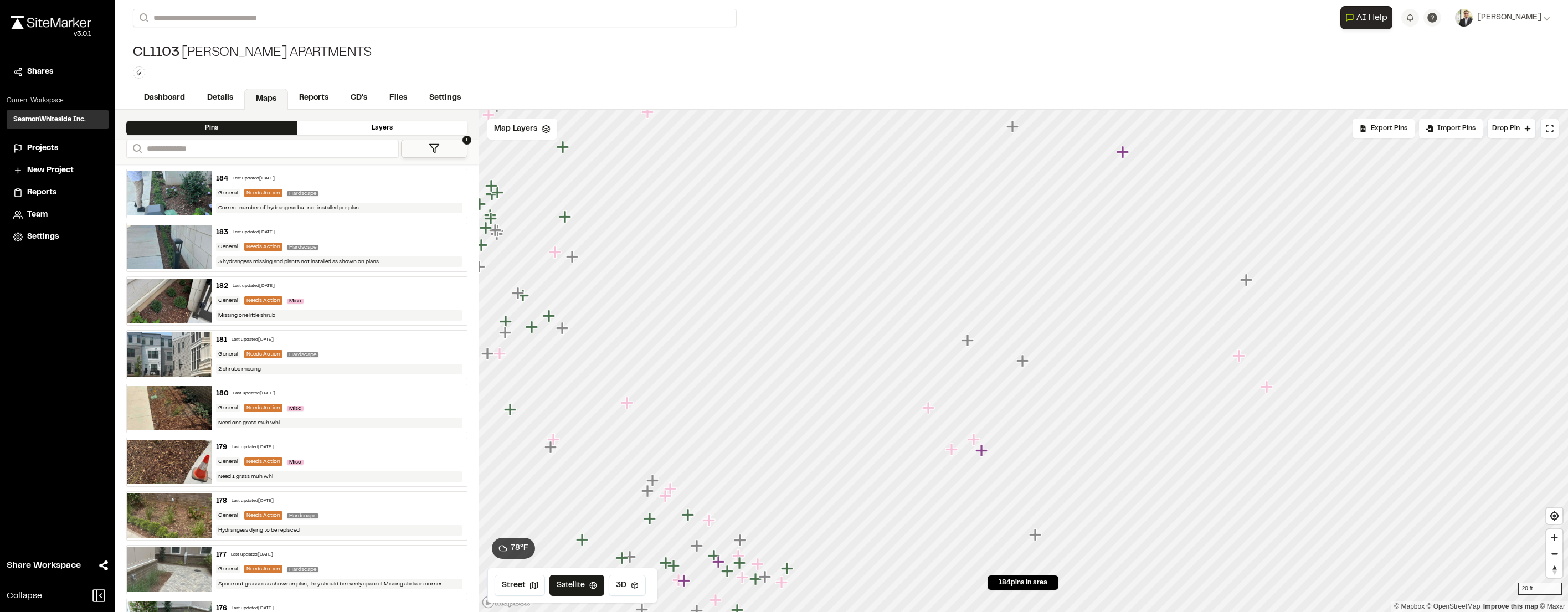
click at [959, 455] on icon "Map marker" at bounding box center [953, 450] width 14 height 14
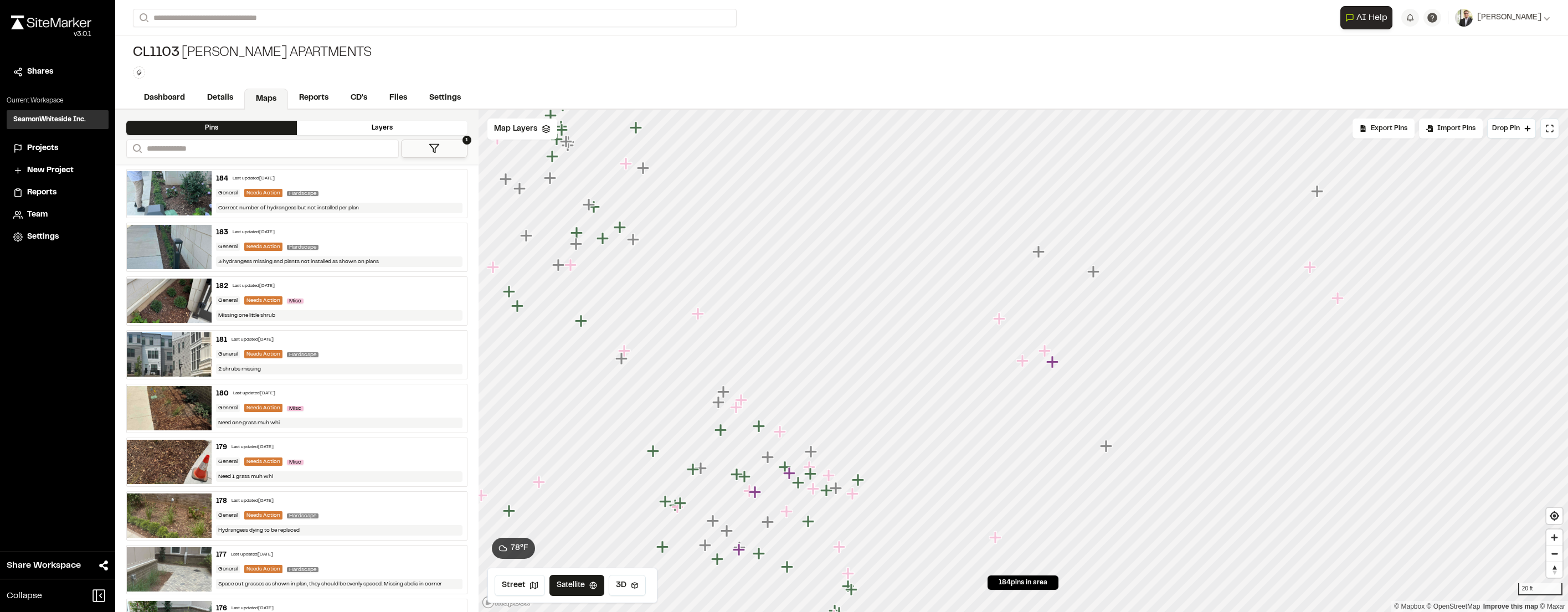
click at [1044, 348] on icon "Map marker" at bounding box center [1044, 350] width 12 height 12
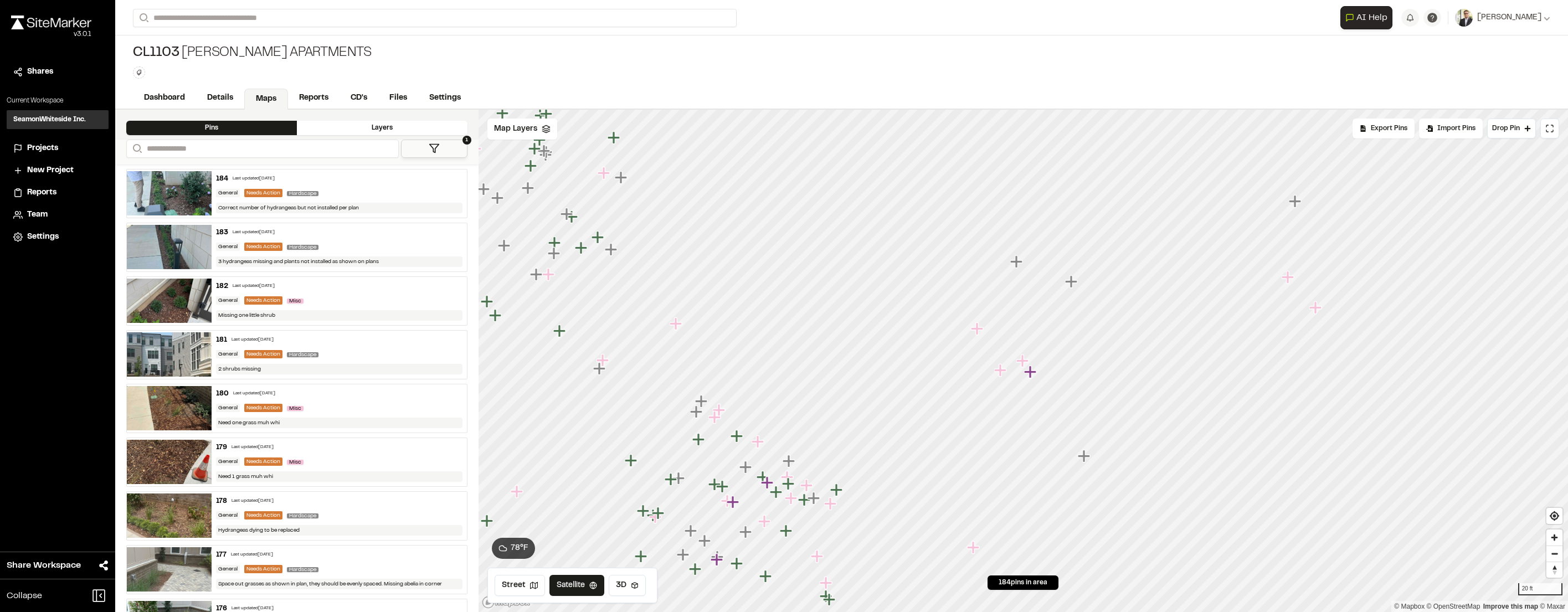
click at [1027, 378] on icon "Map marker" at bounding box center [1031, 372] width 14 height 14
click at [969, 321] on icon "Map marker" at bounding box center [968, 317] width 12 height 12
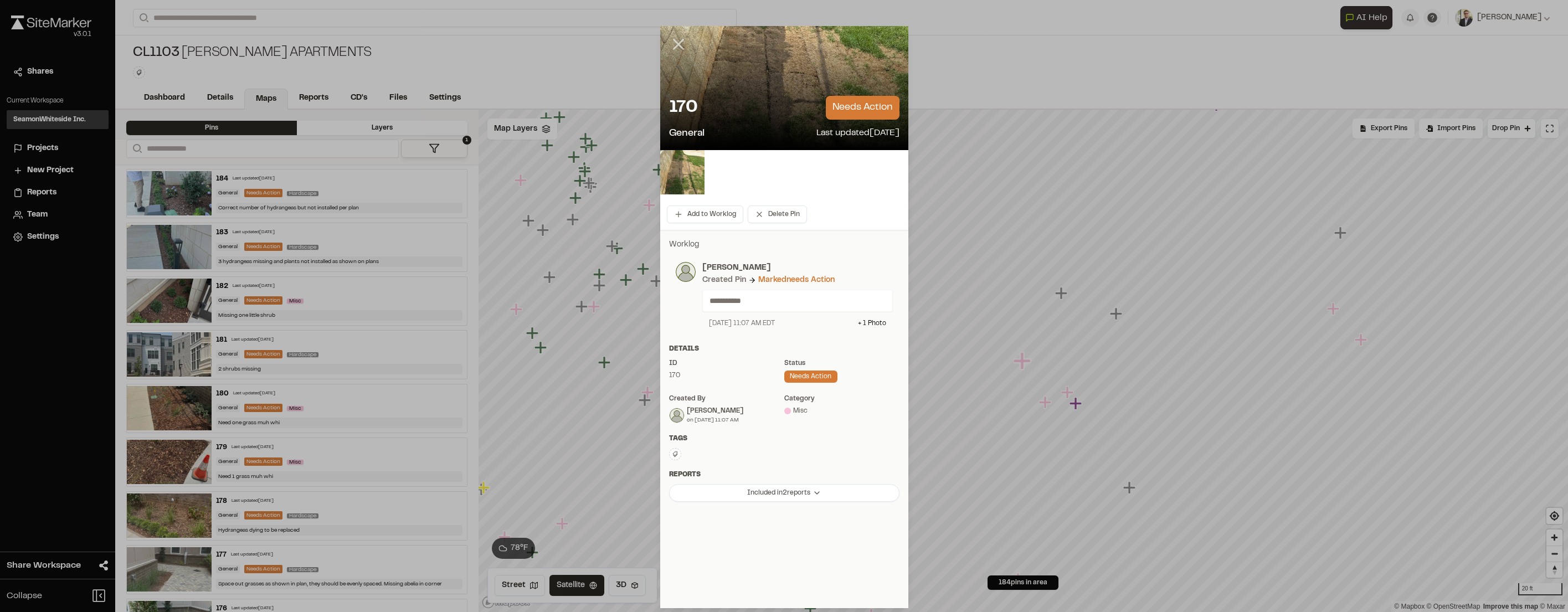
click at [674, 44] on icon at bounding box center [678, 44] width 19 height 19
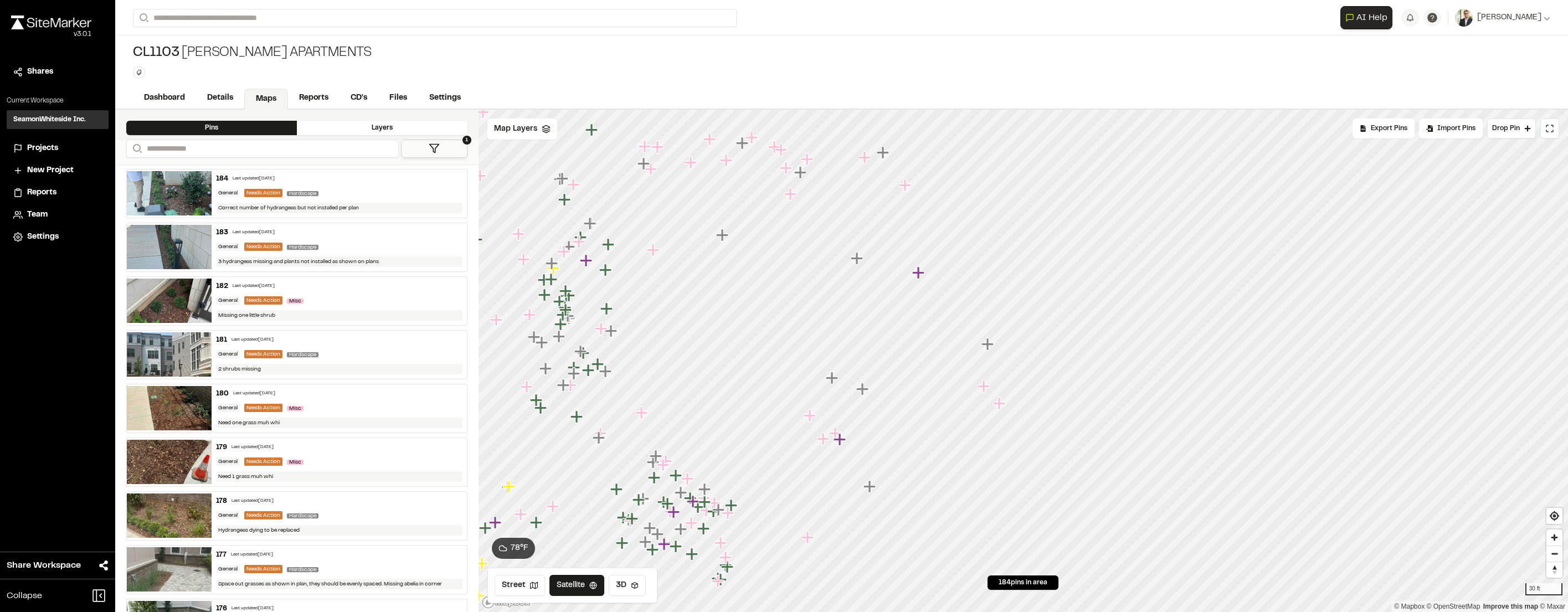
click at [803, 172] on icon "Map marker" at bounding box center [800, 172] width 12 height 12
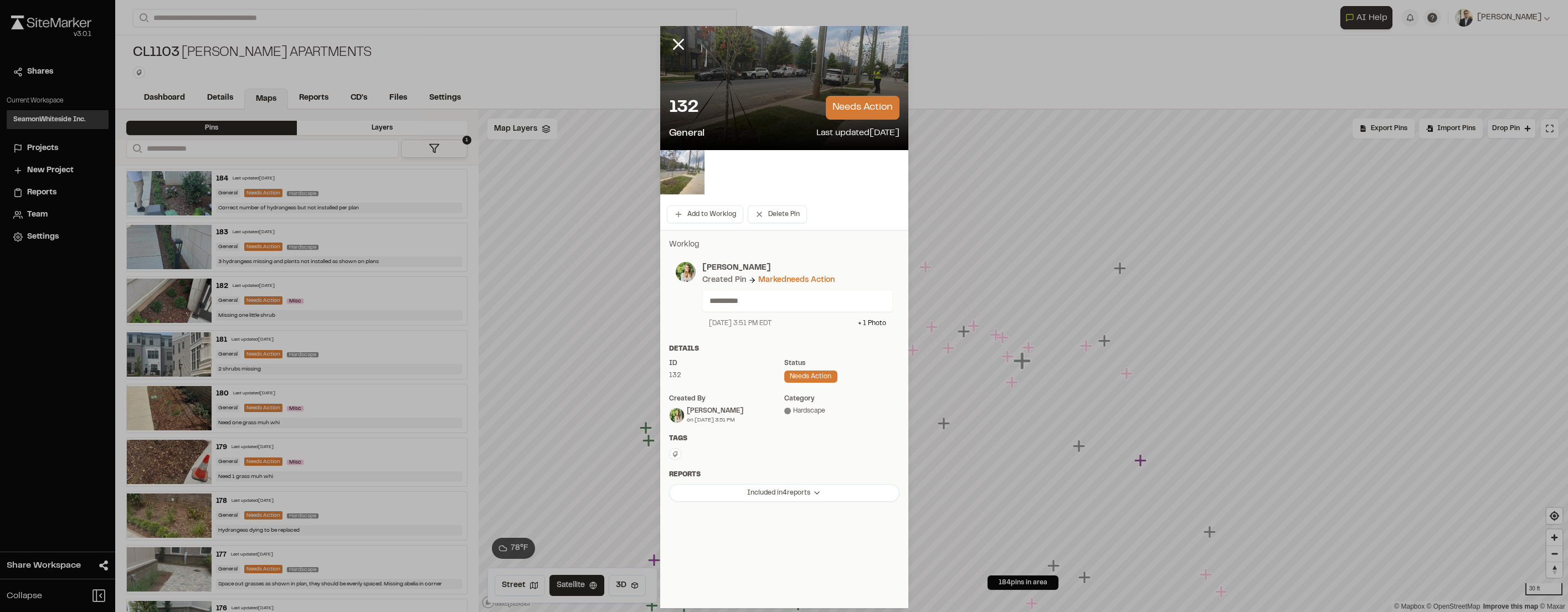
click at [695, 171] on img at bounding box center [682, 172] width 44 height 44
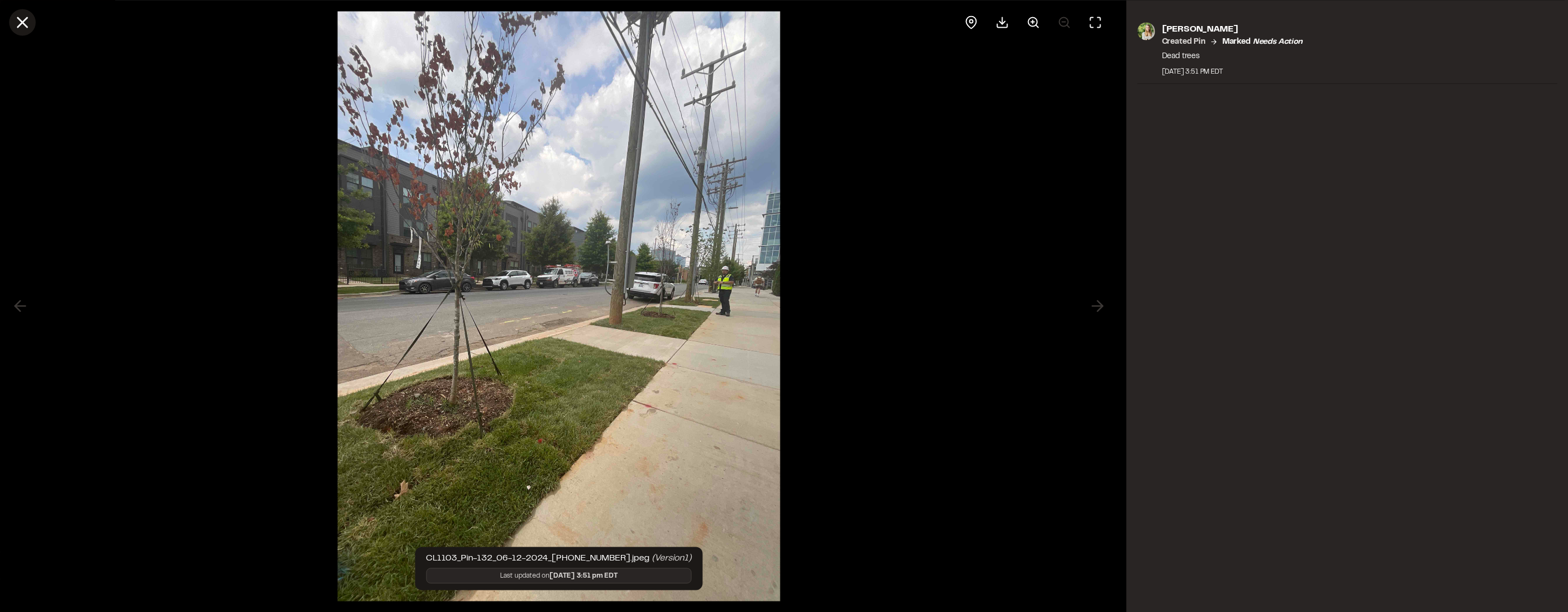
click at [23, 19] on icon at bounding box center [22, 22] width 19 height 19
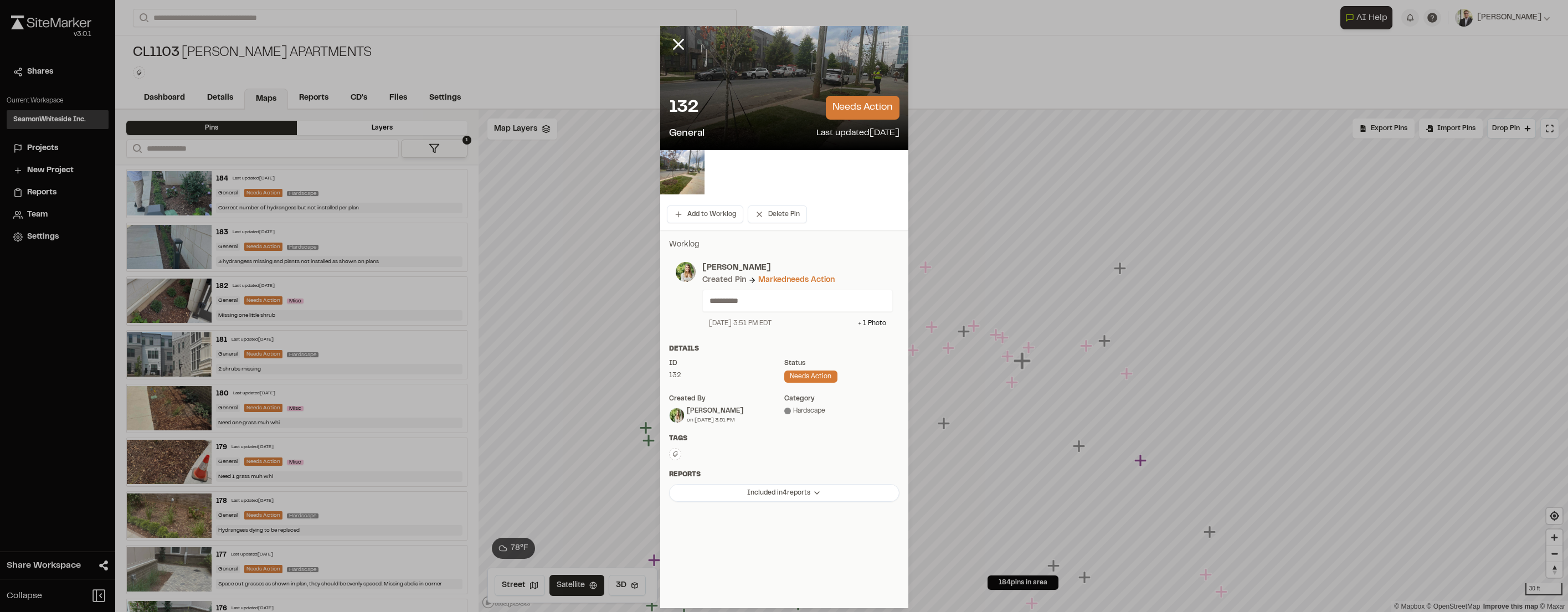
click at [676, 48] on icon at bounding box center [678, 44] width 19 height 19
